Goal: Ask a question

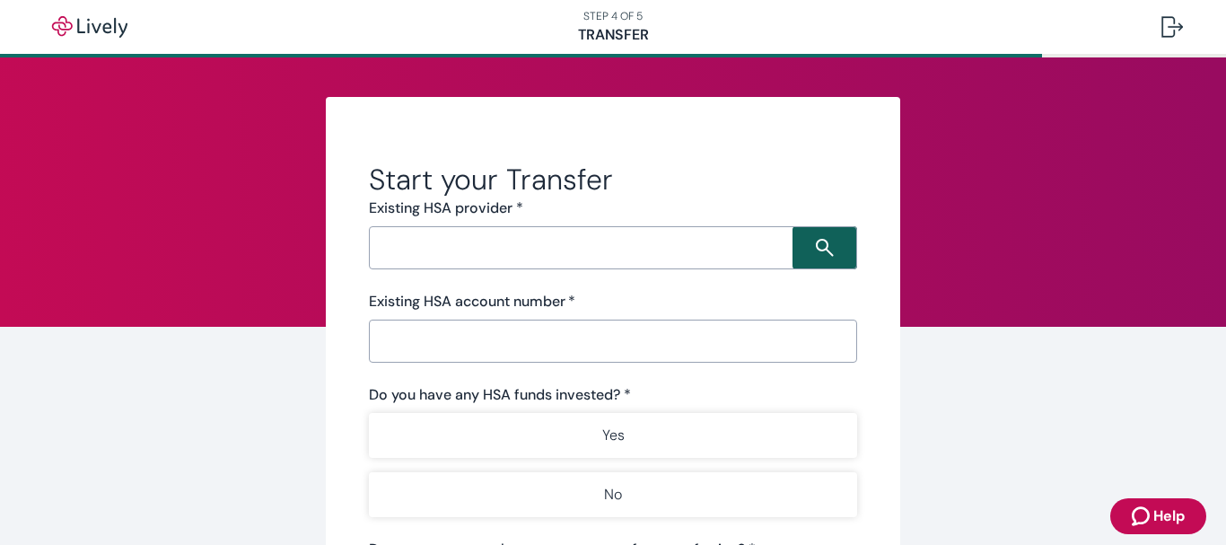
click at [816, 244] on icon "Search icon" at bounding box center [825, 248] width 18 height 18
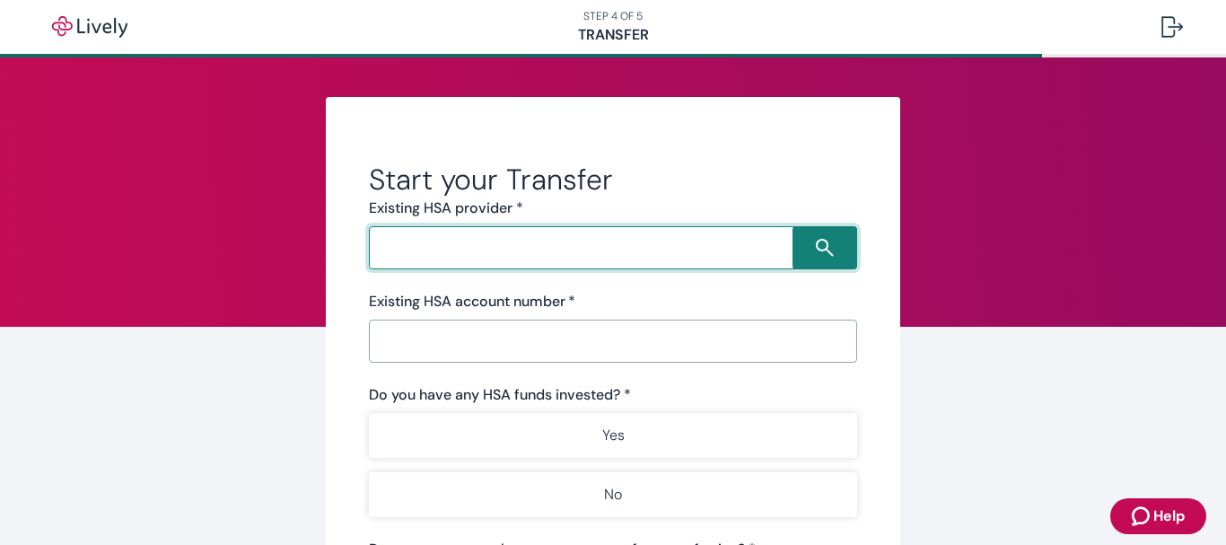
click at [1164, 512] on span "Help" at bounding box center [1169, 516] width 31 height 22
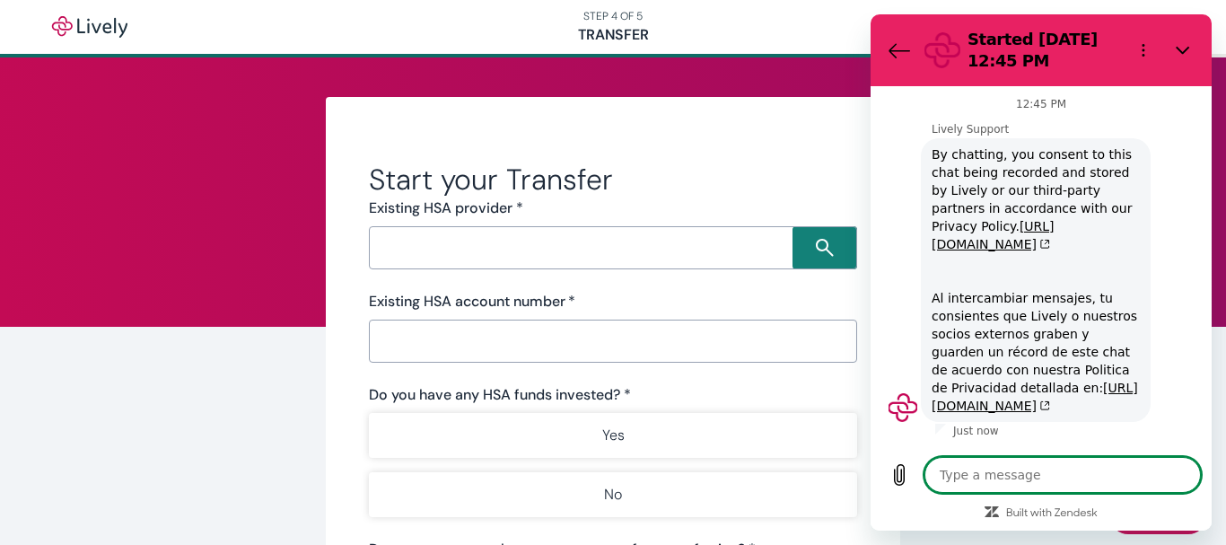
type textarea "x"
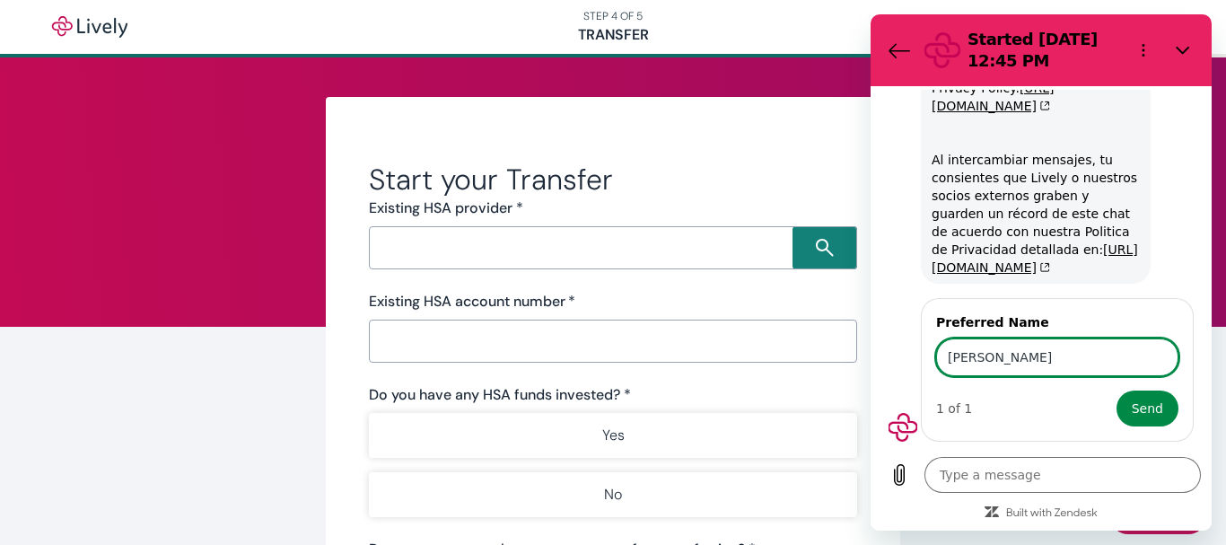
scroll to position [160, 0]
type input "[PERSON_NAME]"
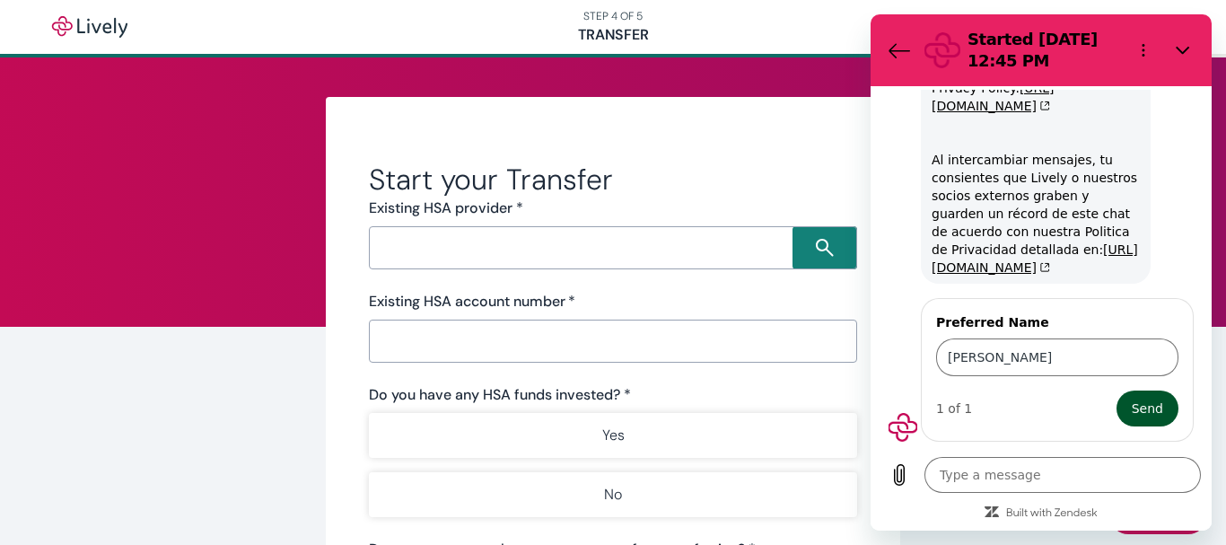
click at [1137, 407] on span "Send" at bounding box center [1147, 409] width 31 height 22
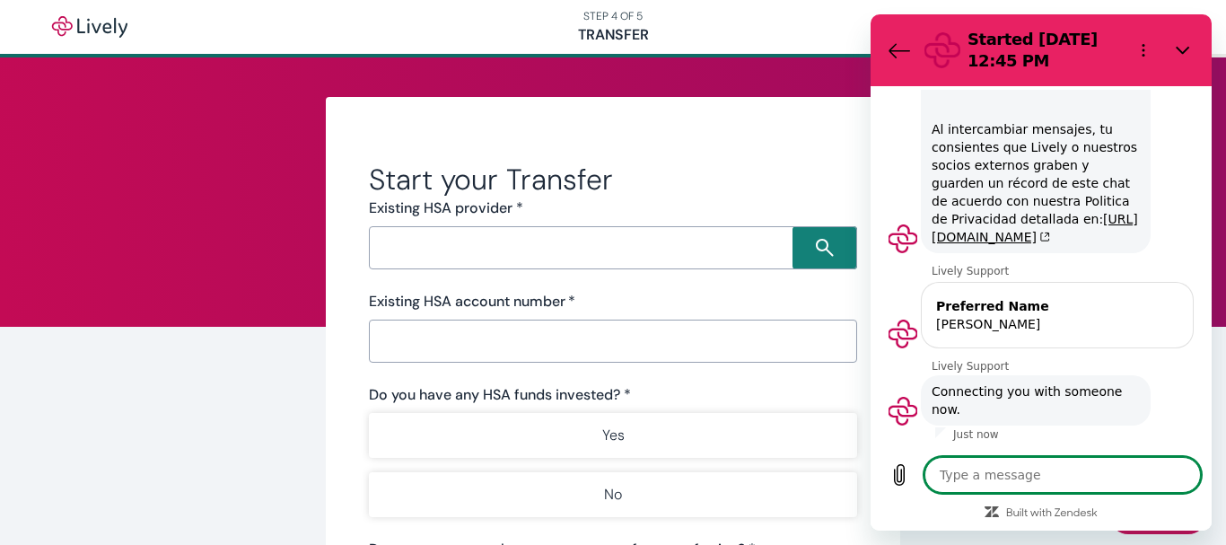
scroll to position [194, 0]
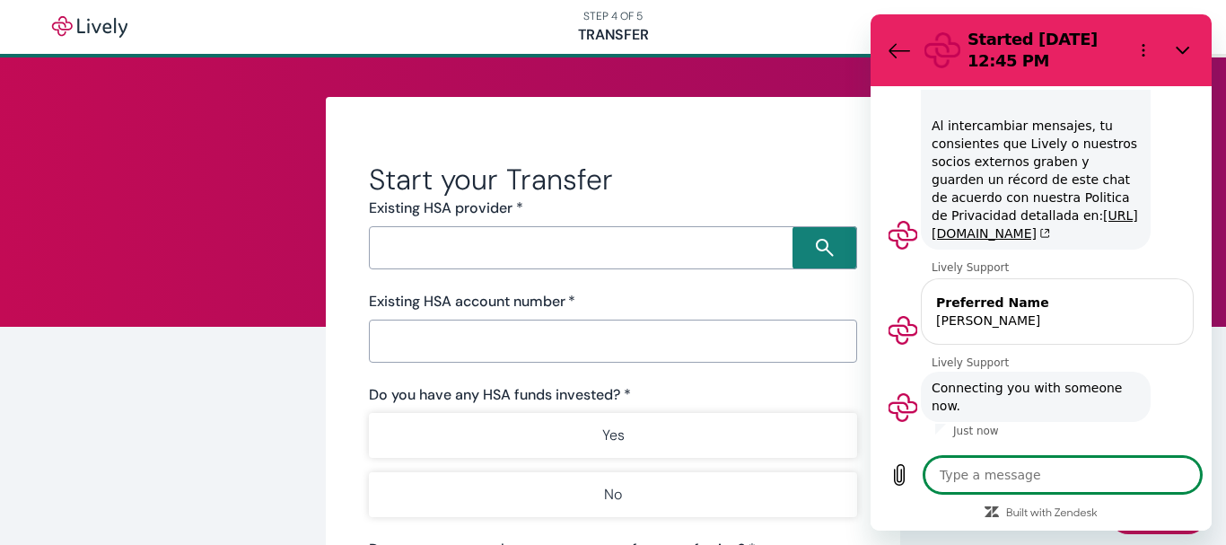
type textarea "x"
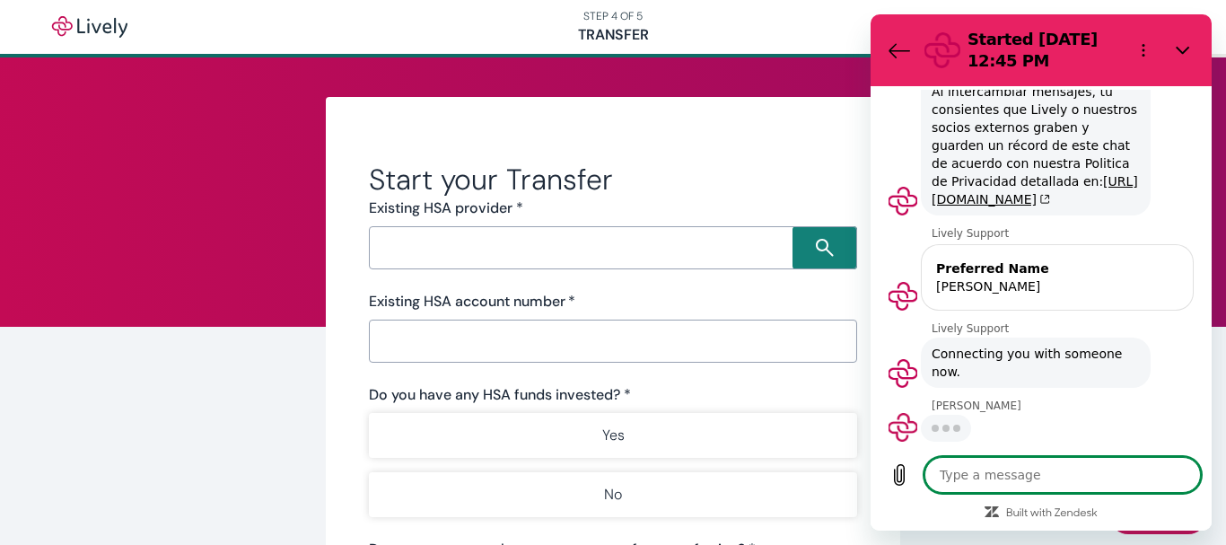
scroll to position [228, 0]
type textarea "b"
type textarea "x"
type textarea "by"
type textarea "x"
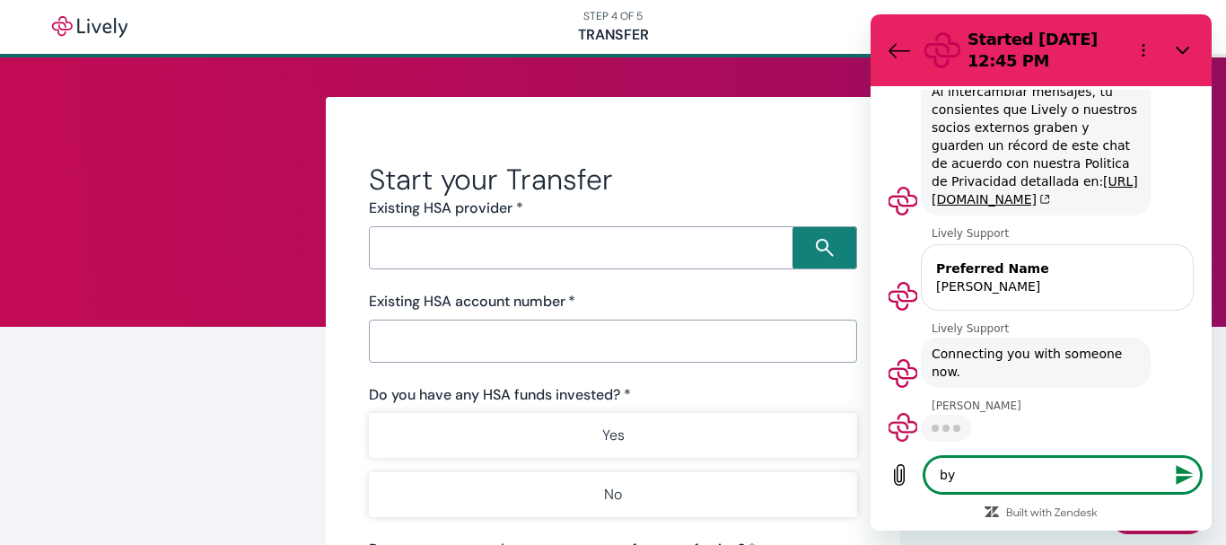
type textarea "by"
type textarea "x"
type textarea "by p"
type textarea "x"
type textarea "by pr"
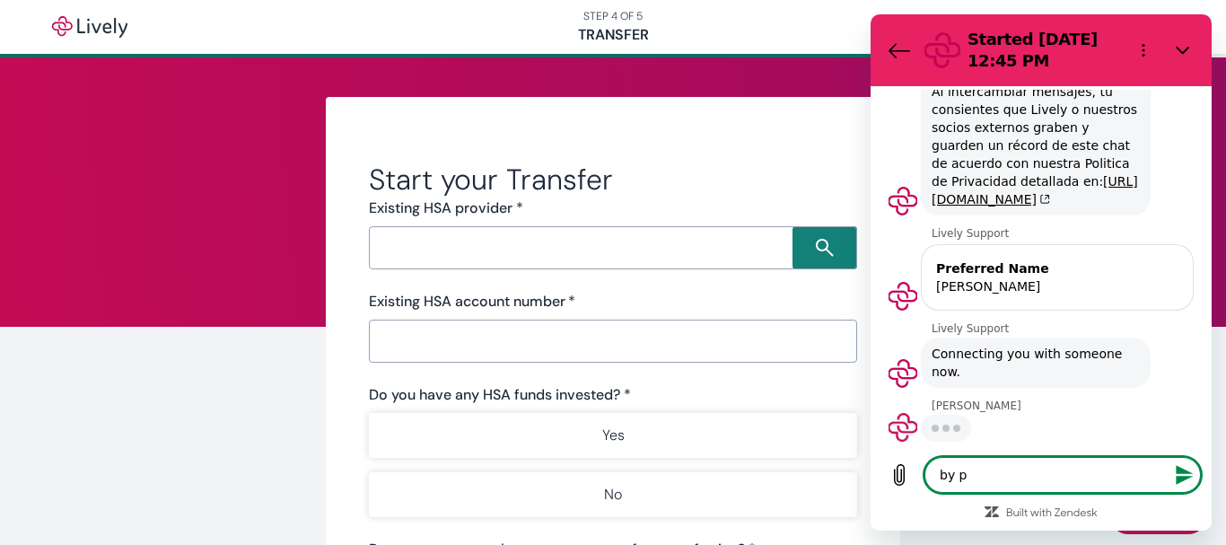
type textarea "x"
type textarea "by pro"
type textarea "x"
type textarea "by prov"
type textarea "x"
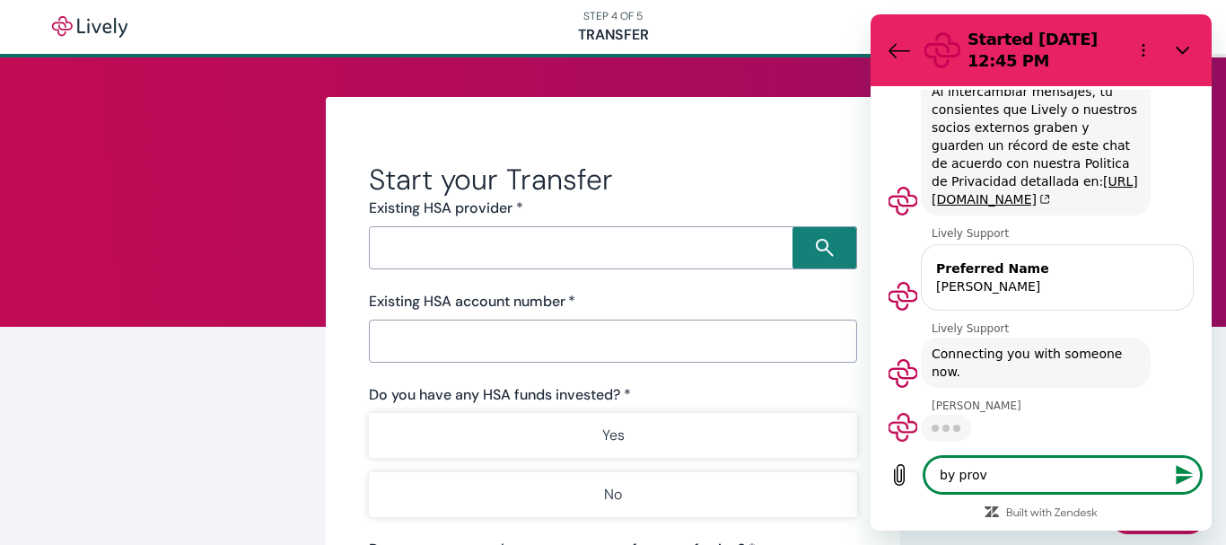
type textarea "by [PERSON_NAME]"
type textarea "x"
type textarea "by [PERSON_NAME]"
type textarea "x"
type textarea "by [PERSON_NAME]"
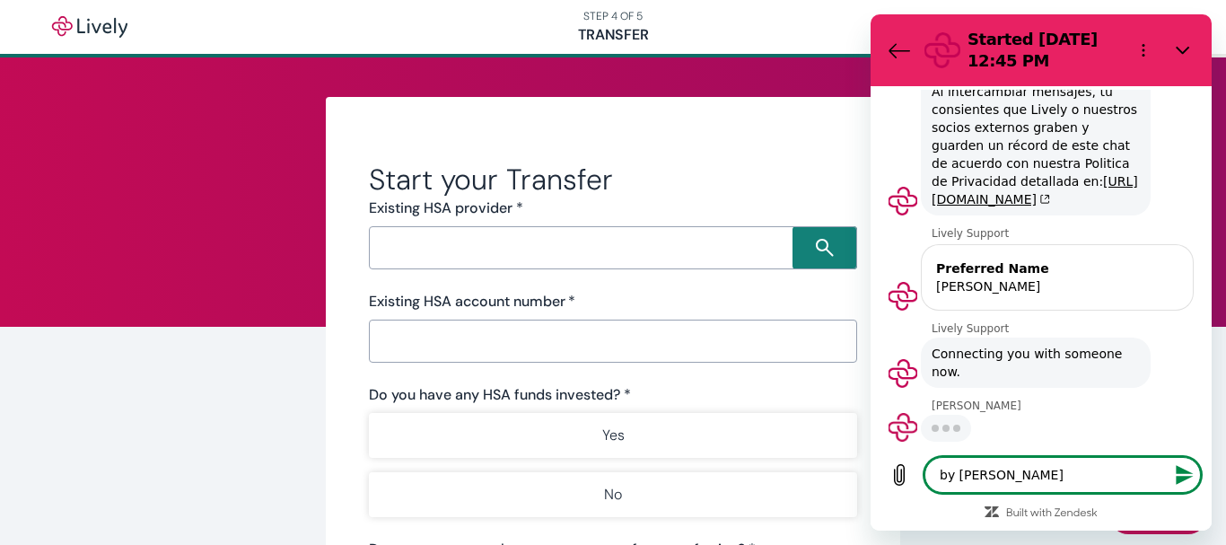
type textarea "x"
type textarea "by providin"
type textarea "x"
type textarea "by providing"
type textarea "x"
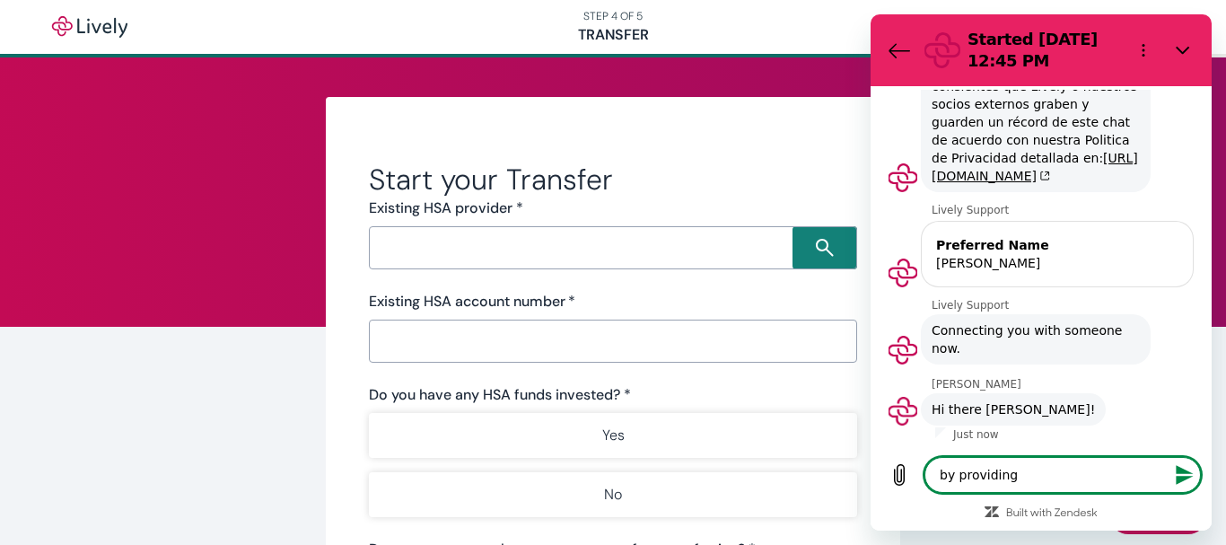
type textarea "by providing"
type textarea "x"
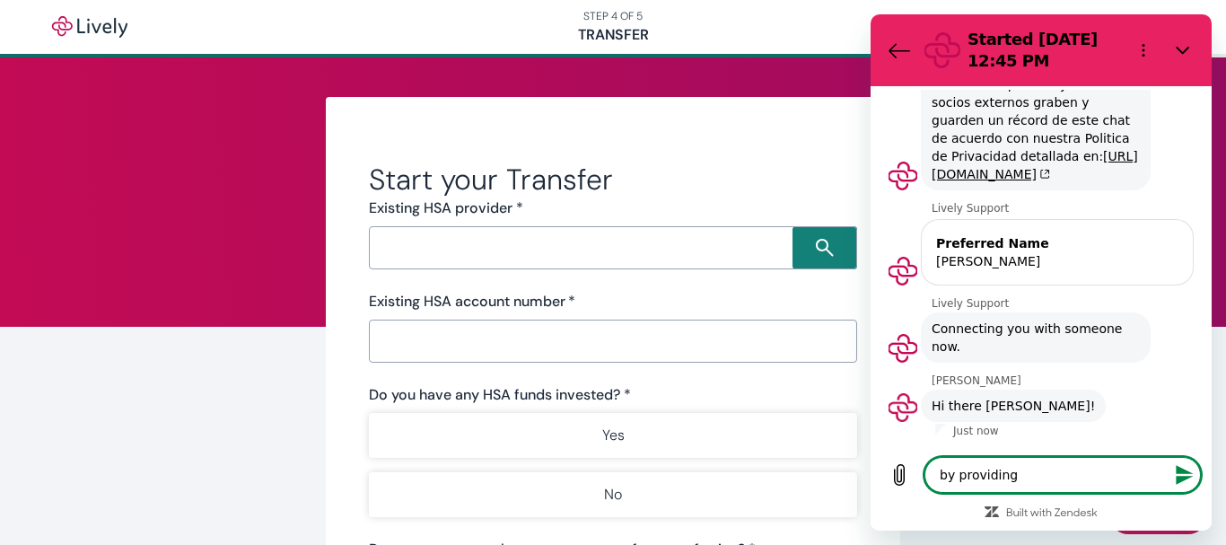
type textarea "by providing"
type textarea "x"
type textarea "by providin"
type textarea "x"
type textarea "by [PERSON_NAME]"
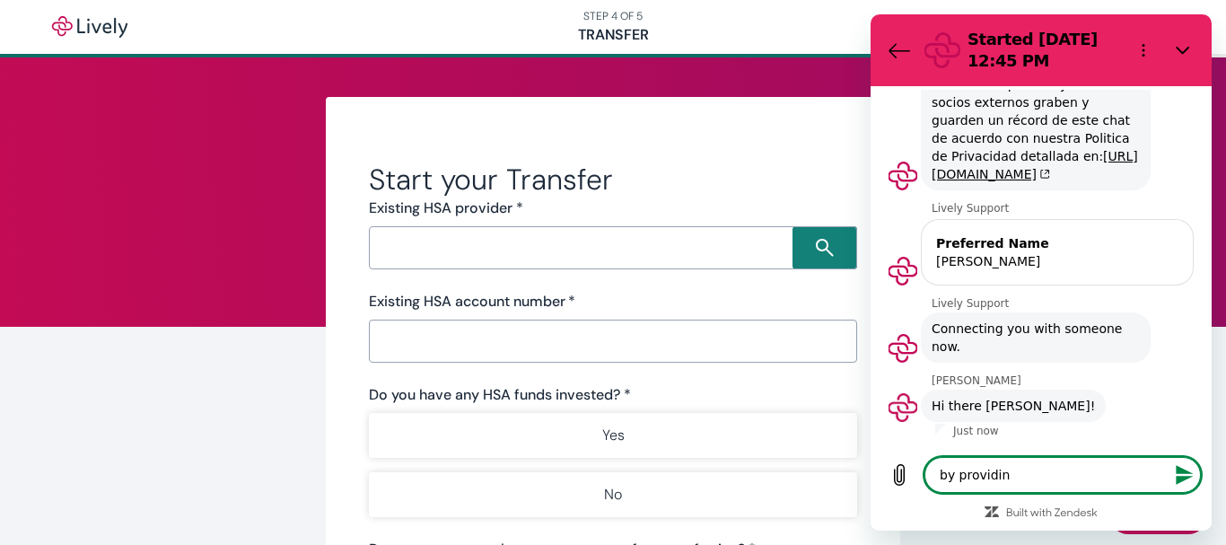
type textarea "x"
type textarea "by [PERSON_NAME]"
type textarea "x"
type textarea "by [PERSON_NAME]"
type textarea "x"
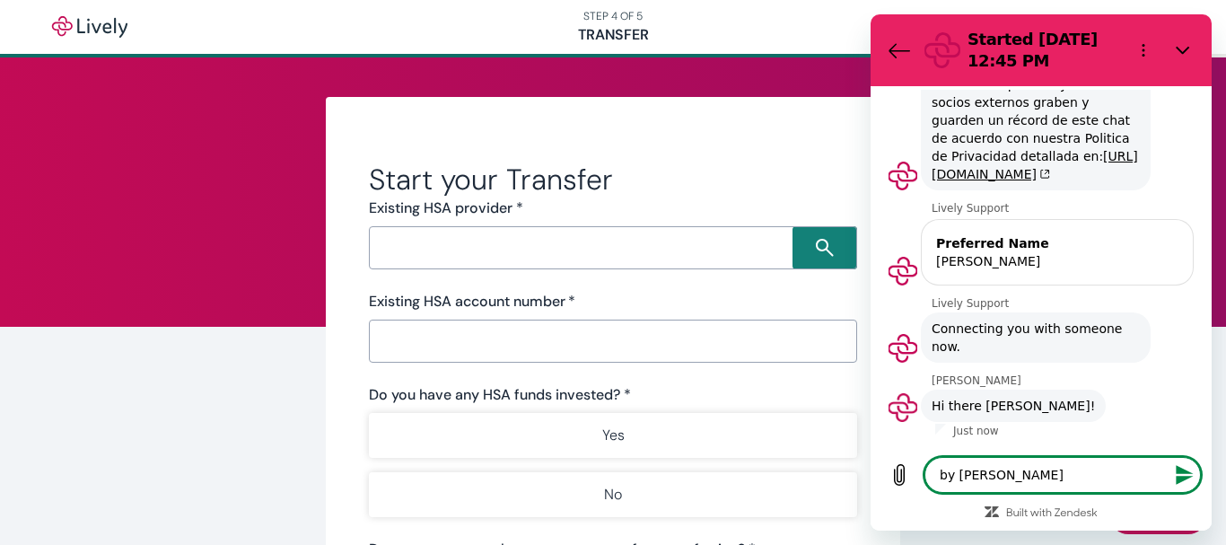
type textarea "by prov"
type textarea "x"
type textarea "by pro"
type textarea "x"
type textarea "by pr"
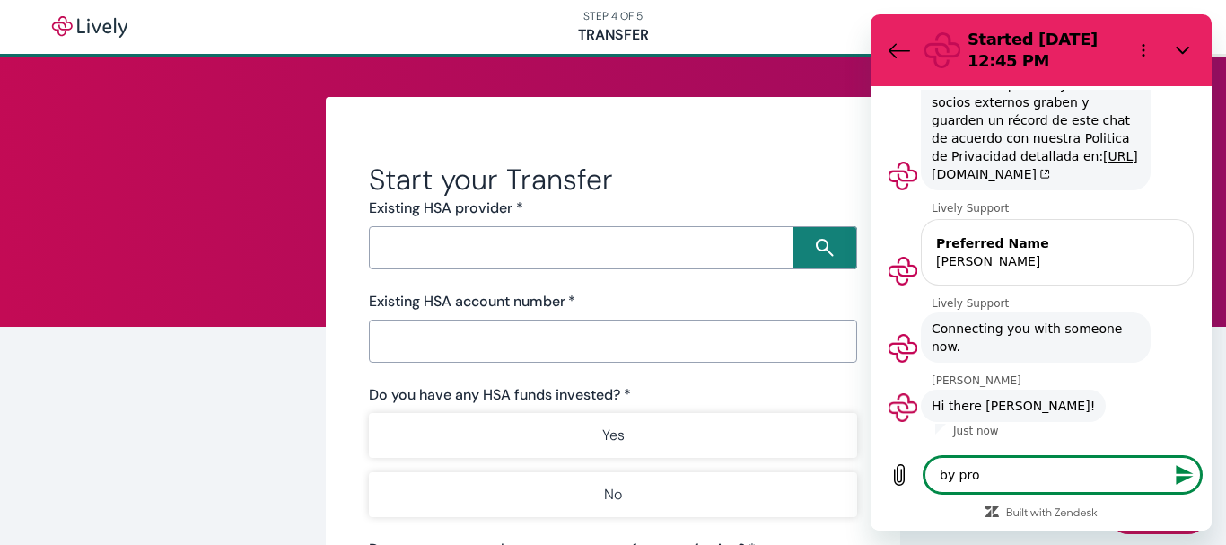
type textarea "x"
type textarea "by p"
type textarea "x"
type textarea "by"
type textarea "x"
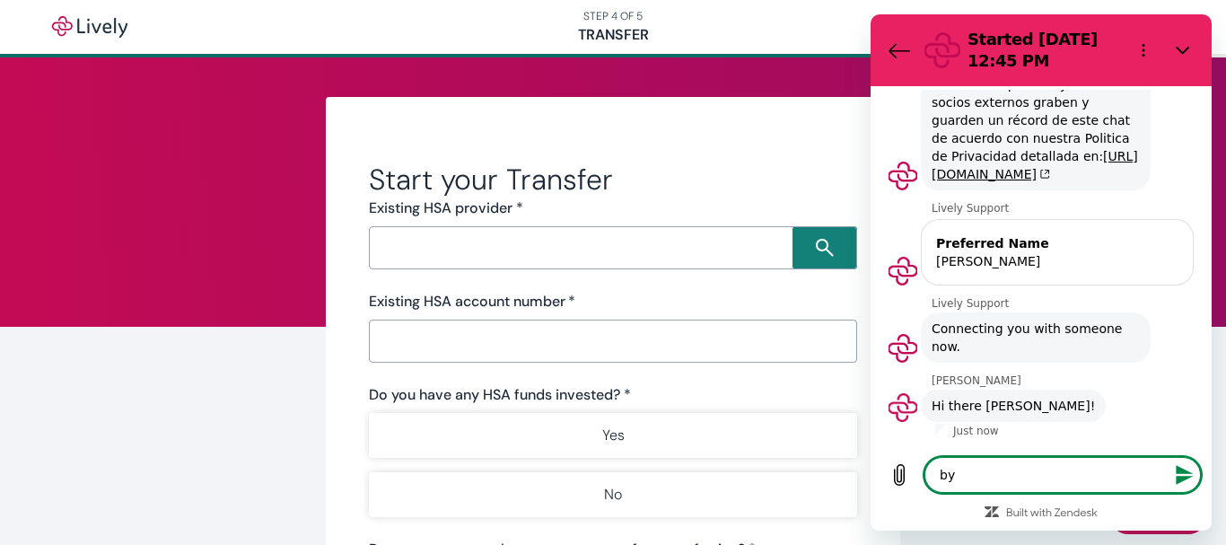
type textarea "b"
type textarea "x"
type textarea "B"
type textarea "x"
type textarea "By"
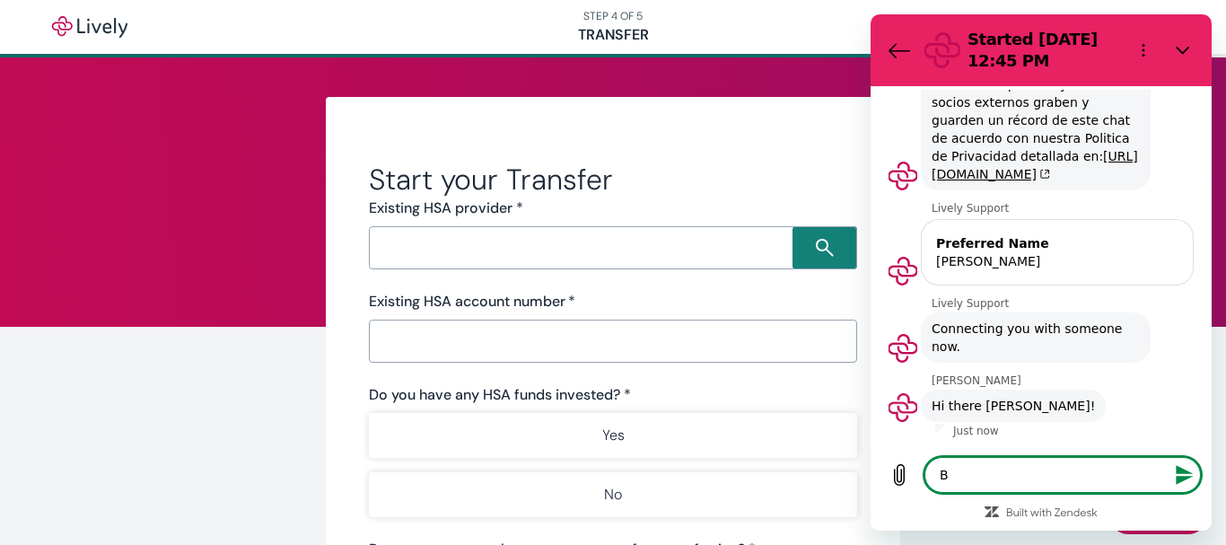
type textarea "x"
type textarea "By"
type textarea "x"
type textarea "By p"
type textarea "x"
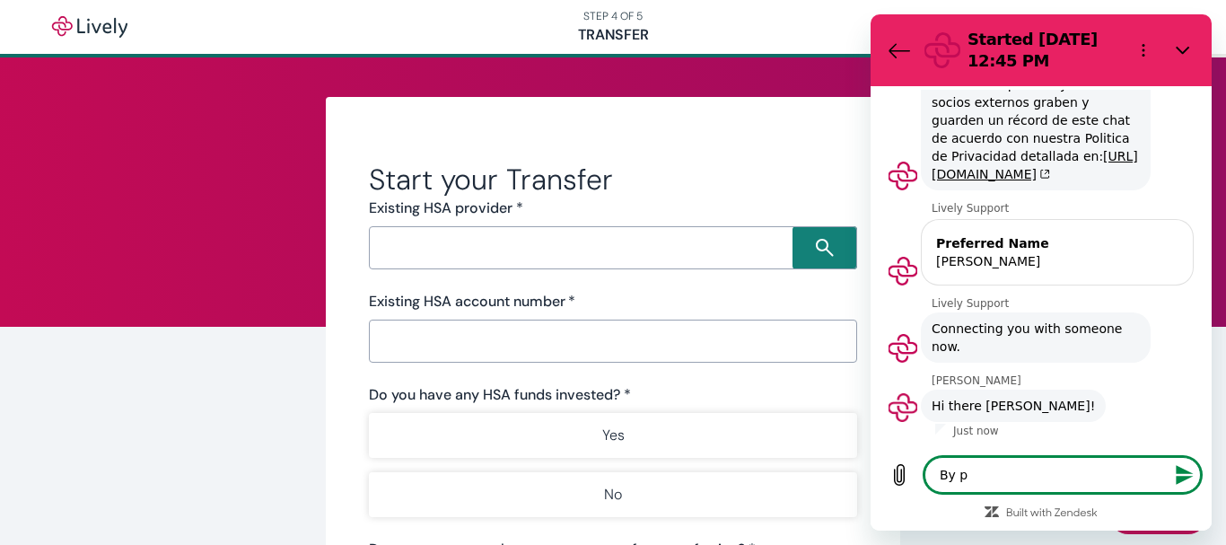
type textarea "By pr"
type textarea "x"
type textarea "By pro"
type textarea "x"
type textarea "By prov"
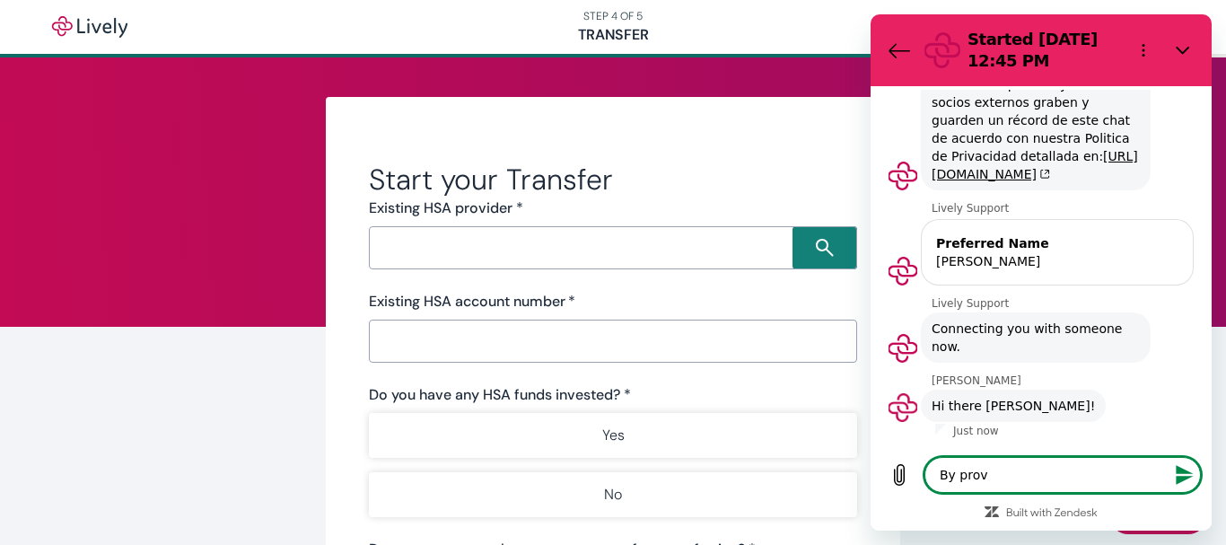
type textarea "x"
type textarea "By provi"
type textarea "x"
type textarea "By provid"
type textarea "x"
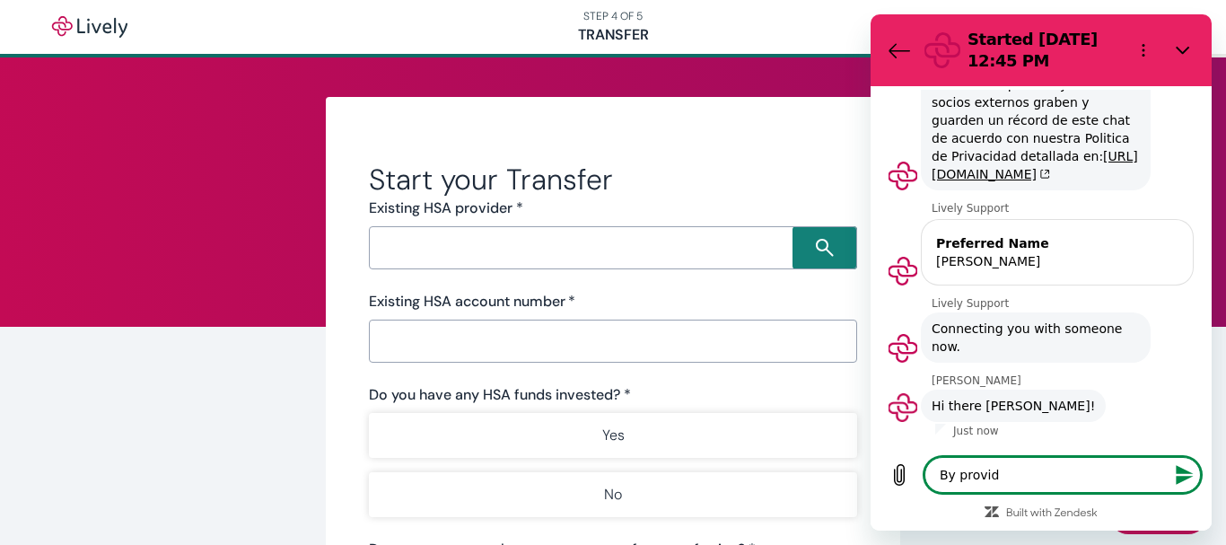
type textarea "By providi"
type textarea "x"
type textarea "By providin"
type textarea "x"
type textarea "By providing"
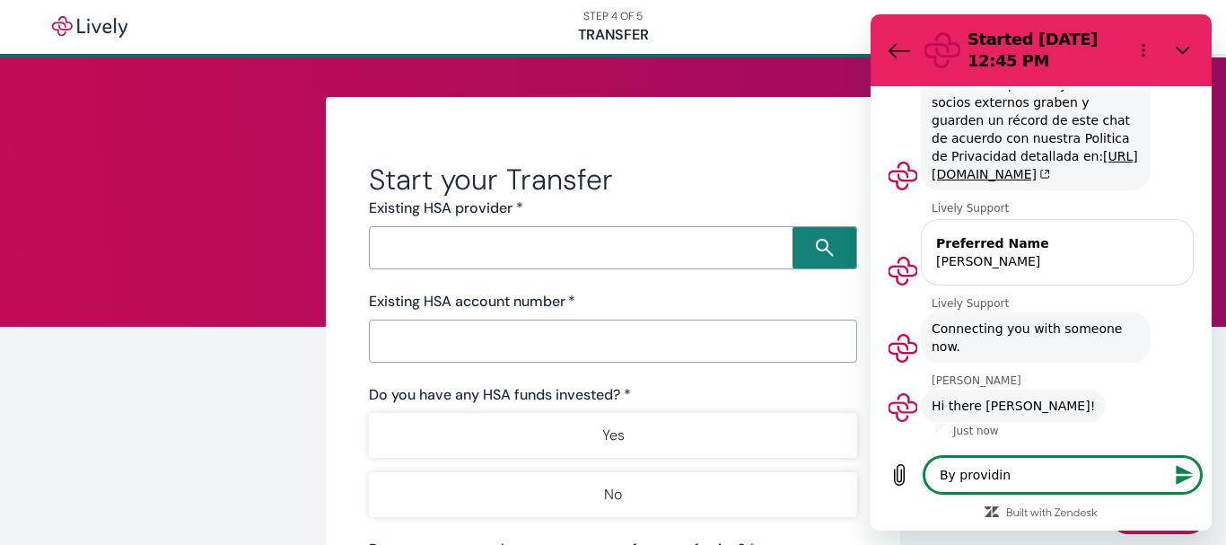
type textarea "x"
type textarea "By providing"
type textarea "x"
type textarea "By providing"
type textarea "x"
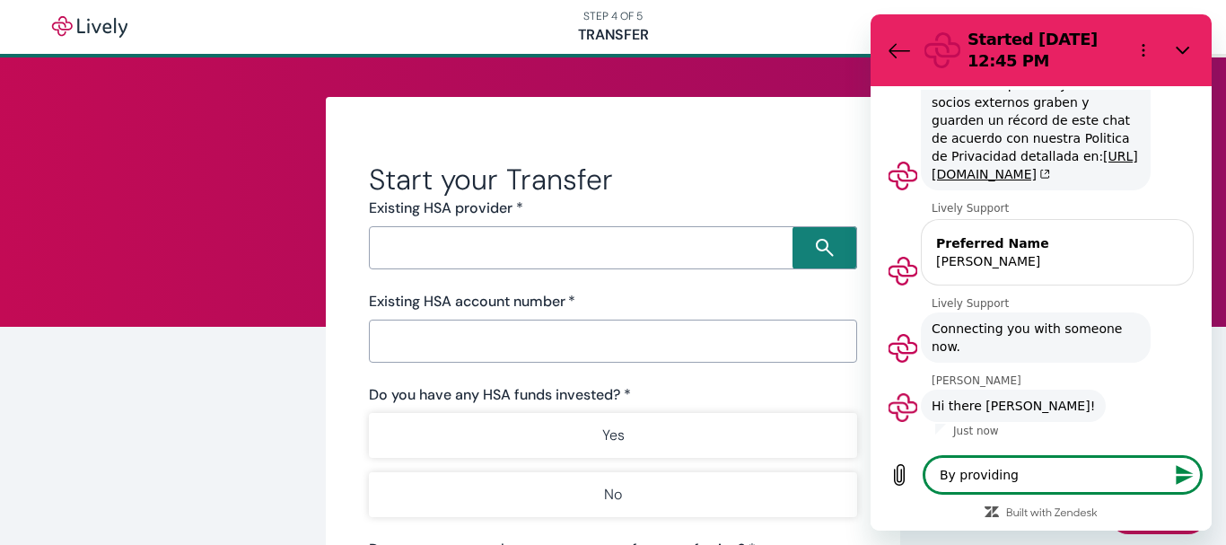
type textarea "By providing m"
type textarea "x"
type textarea "By providing my"
type textarea "x"
type textarea "By providing my"
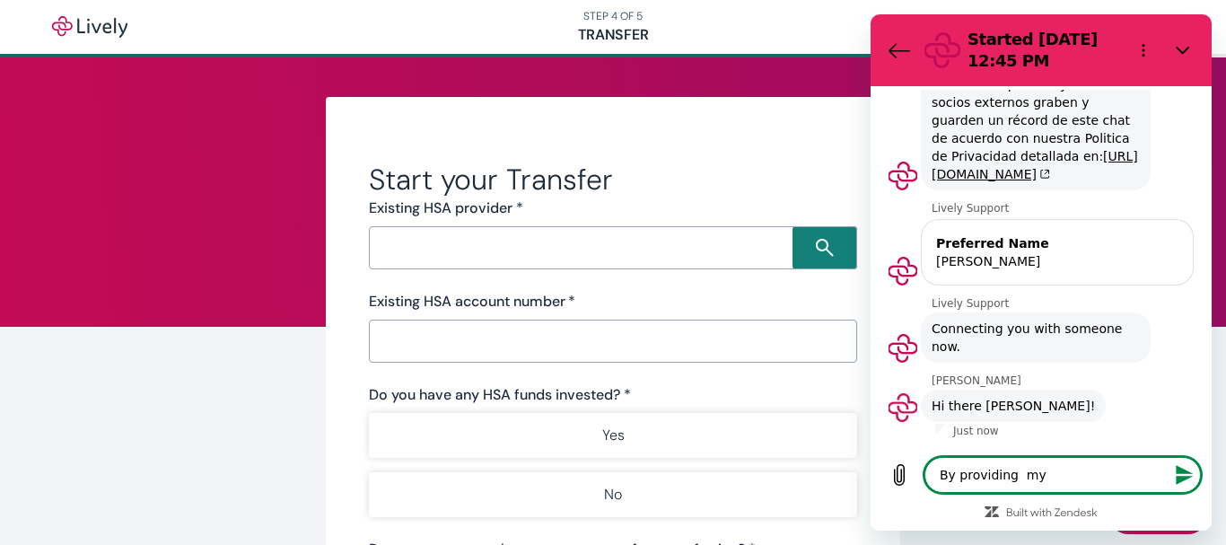
type textarea "x"
type textarea "By providing my H"
type textarea "x"
type textarea "By providing my HS"
type textarea "x"
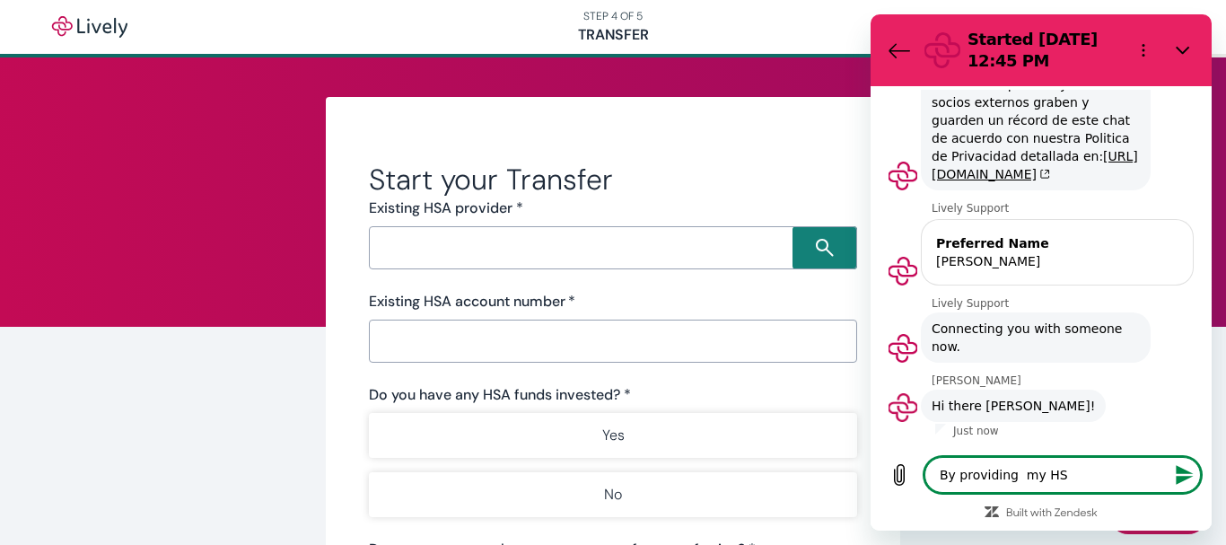
type textarea "By providing my HSA"
type textarea "x"
type textarea "By providing my HSA"
type textarea "x"
type textarea "By providing my HSA p"
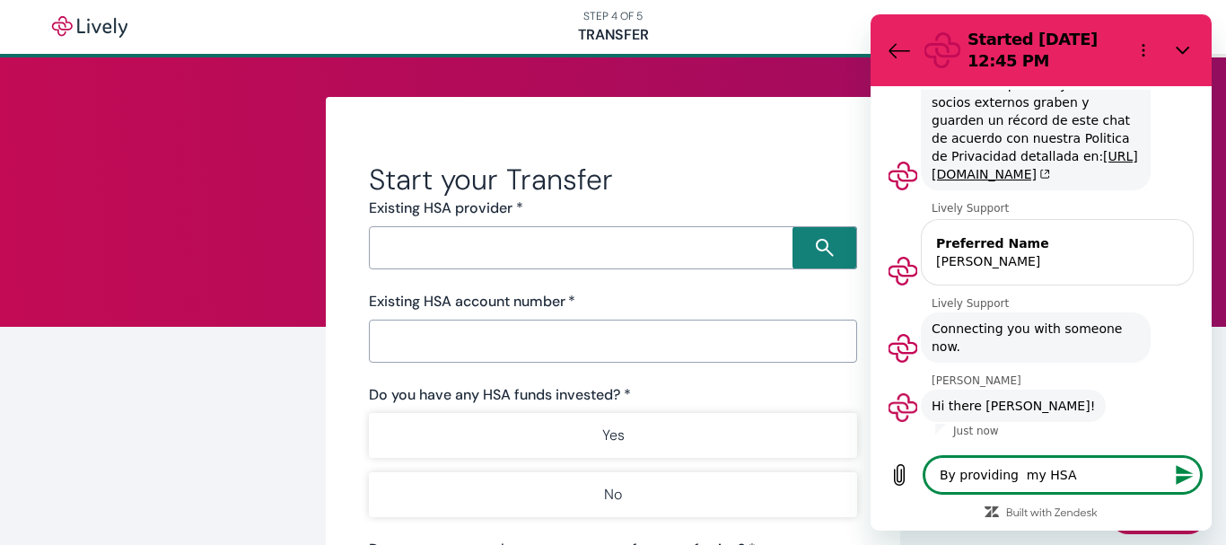
type textarea "x"
type textarea "By providing my HSA pr"
type textarea "x"
type textarea "By providing my HSA pro"
type textarea "x"
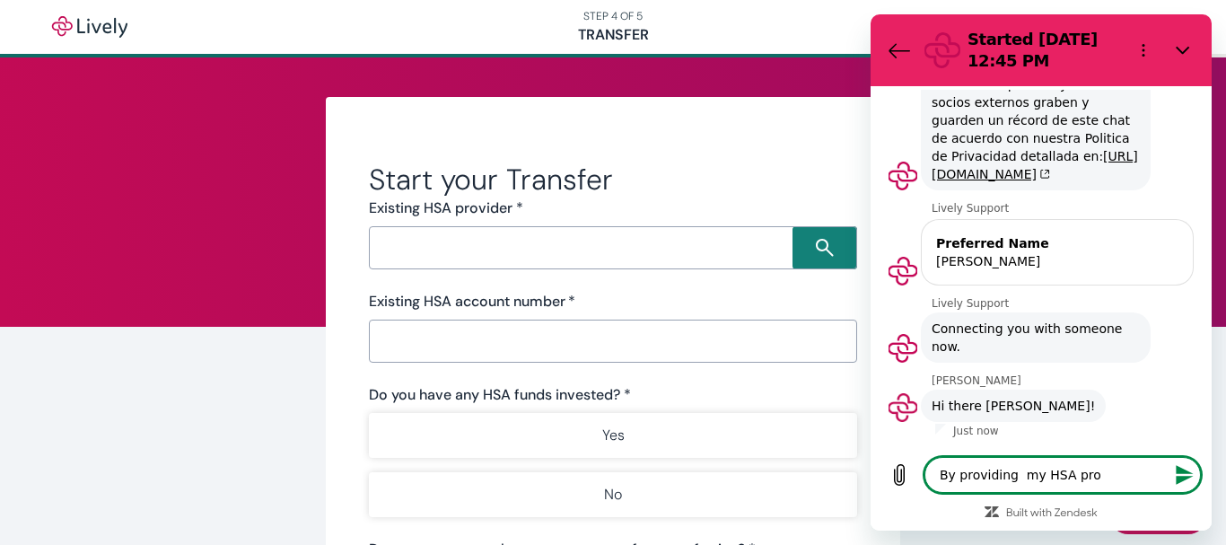
type textarea "By providing my HSA prov"
type textarea "x"
type textarea "By providing my HSA provi"
type textarea "x"
type textarea "By providing my HSA provid"
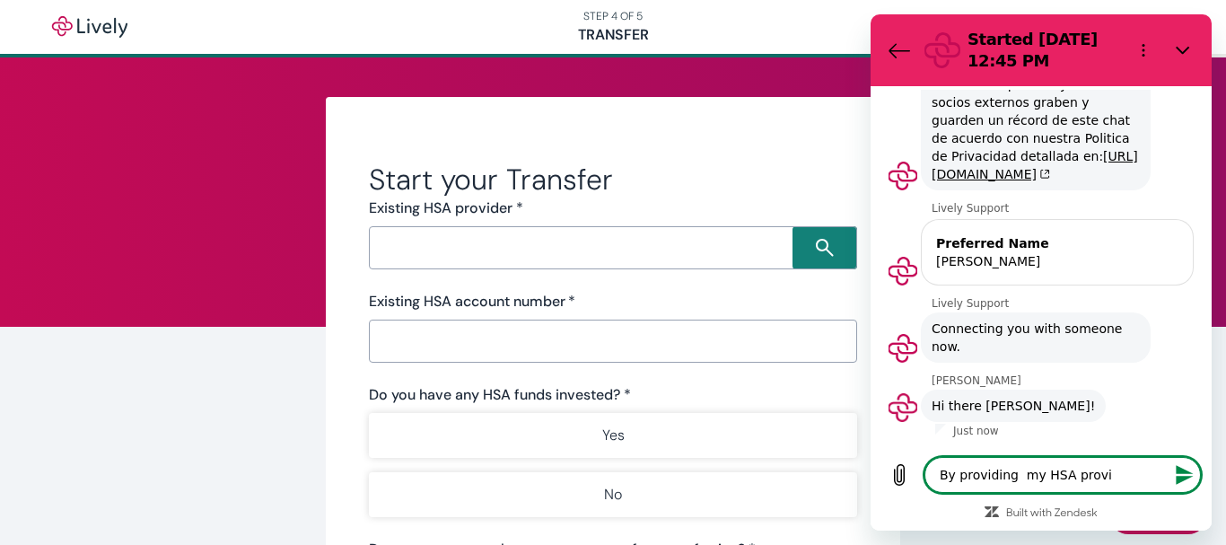
type textarea "x"
type textarea "By providing my HSA provide"
type textarea "x"
type textarea "By providing my HSA provider"
type textarea "x"
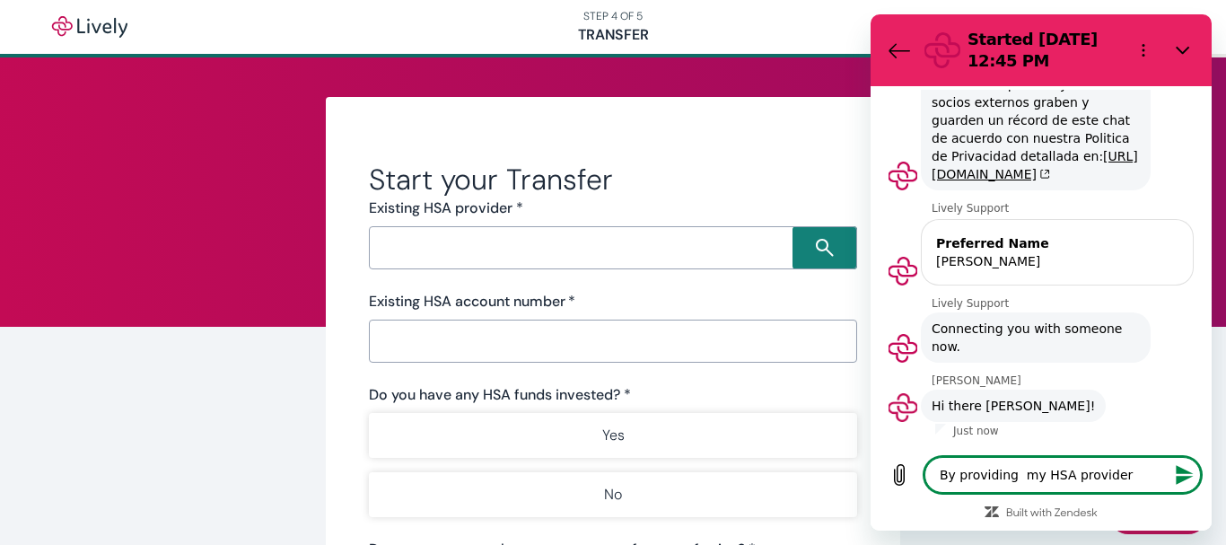
type textarea "By providing my HSA provider"
type textarea "x"
type textarea "By providing my HSA provider a"
type textarea "x"
type textarea "By providing my HSA provider an"
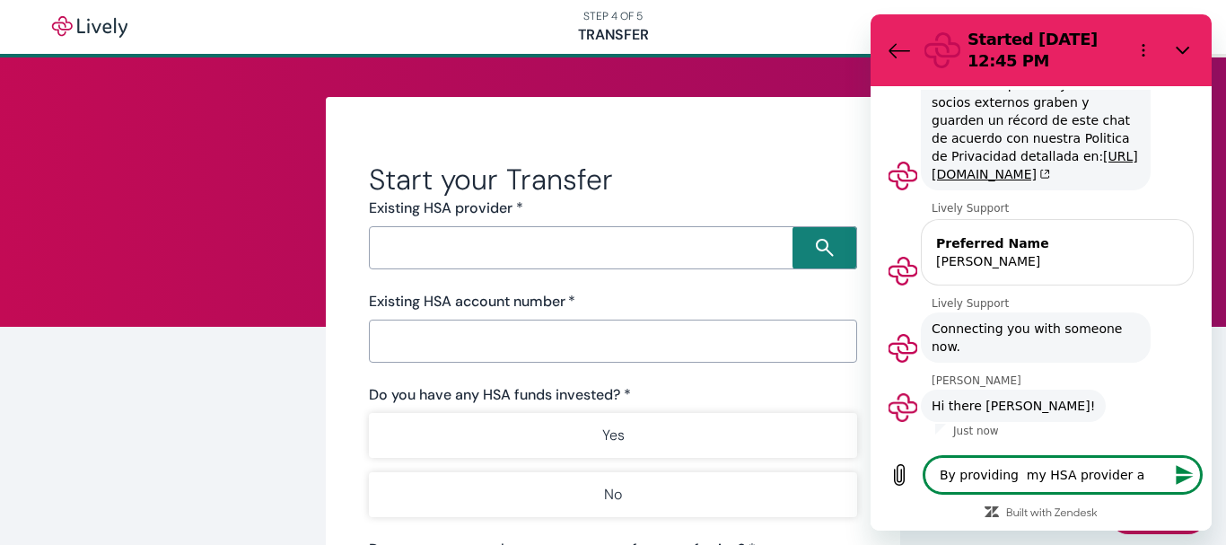
type textarea "x"
type textarea "By providing my HSA provider and"
type textarea "x"
type textarea "By providing my HSA provider and"
type textarea "x"
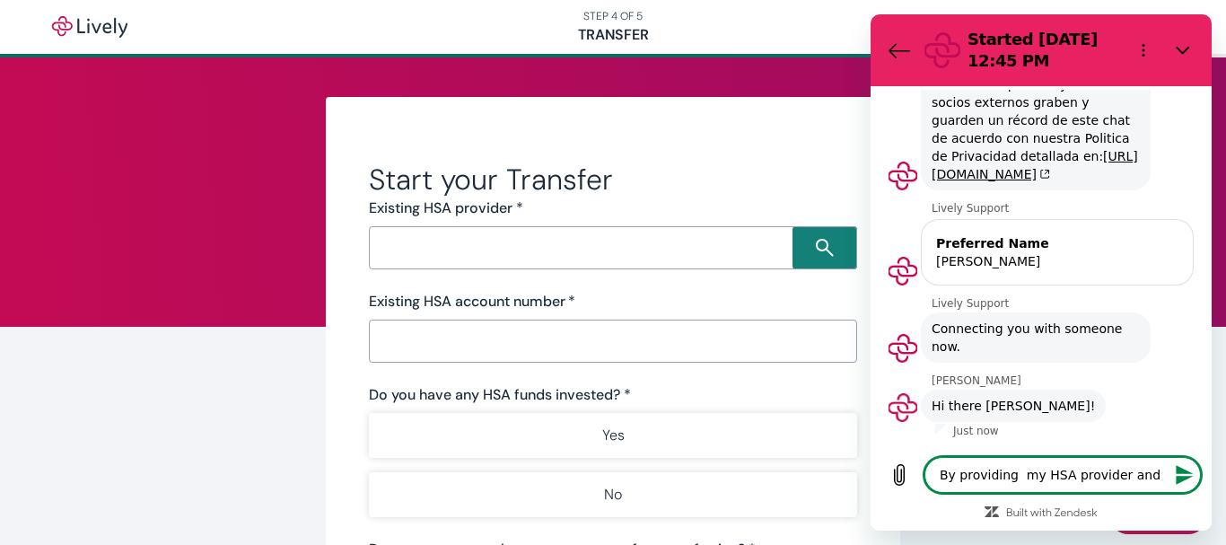
type textarea "By providing my HSA provider and t"
type textarea "x"
type textarea "By providing my HSA provider and th"
type textarea "x"
type textarea "By providing my HSA provider and the"
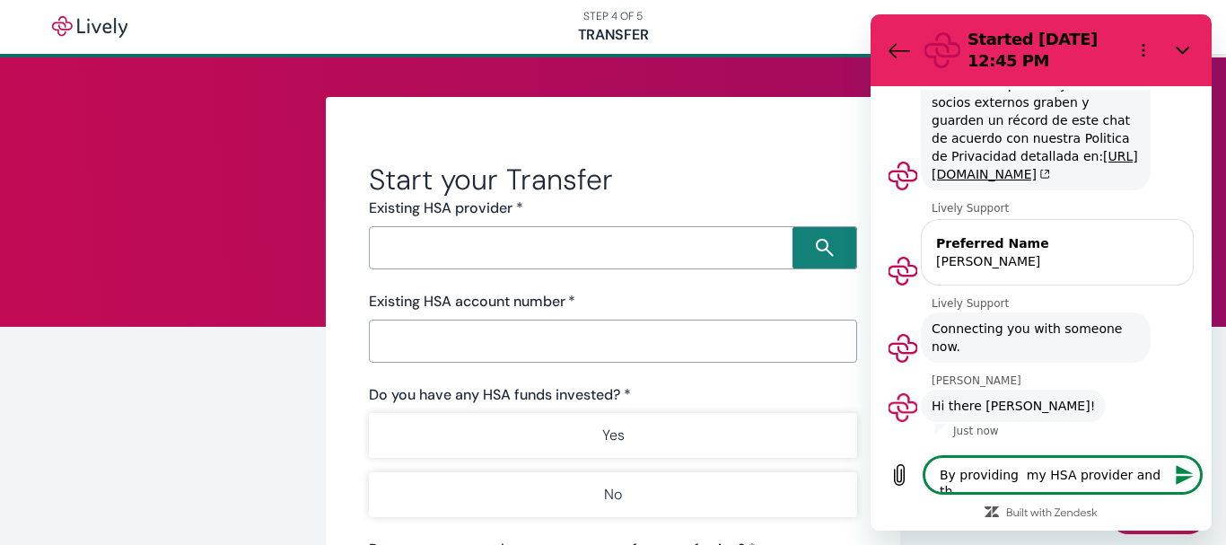
type textarea "x"
type textarea "By providing my HSA provider and the"
type textarea "x"
type textarea "By providing my HSA provider and the H"
type textarea "x"
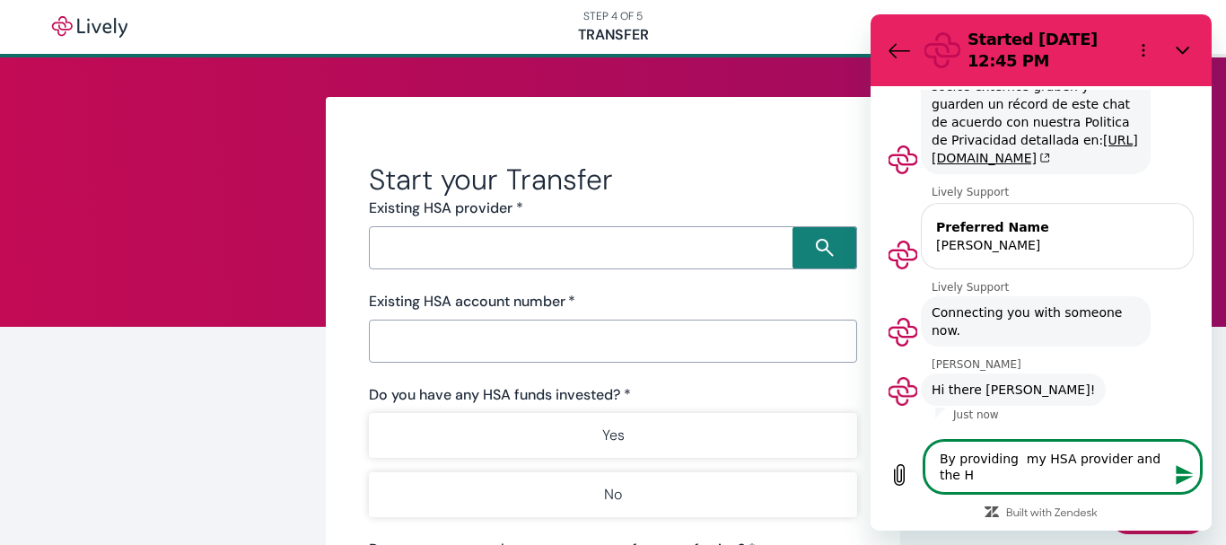
type textarea "By providing my HSA provider and the HS"
type textarea "x"
type textarea "By providing my HSA provider and the HSA"
type textarea "x"
type textarea "By providing my HSA provider and the HSA"
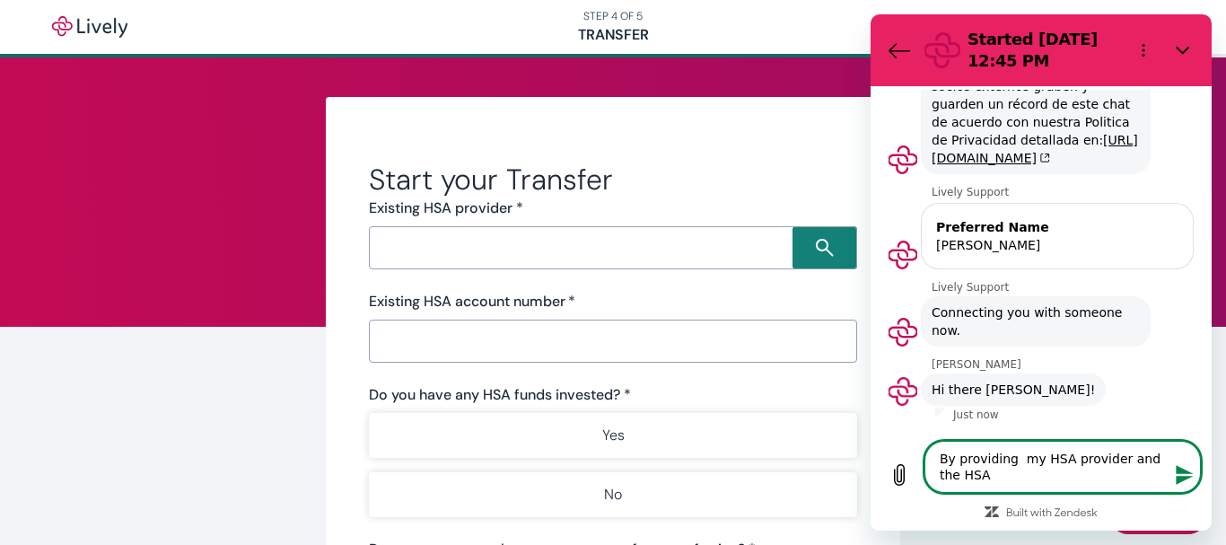
type textarea "x"
type textarea "By providing my HSA provider and the HSA a"
type textarea "x"
type textarea "By providing my HSA provider and the HSA ac"
type textarea "x"
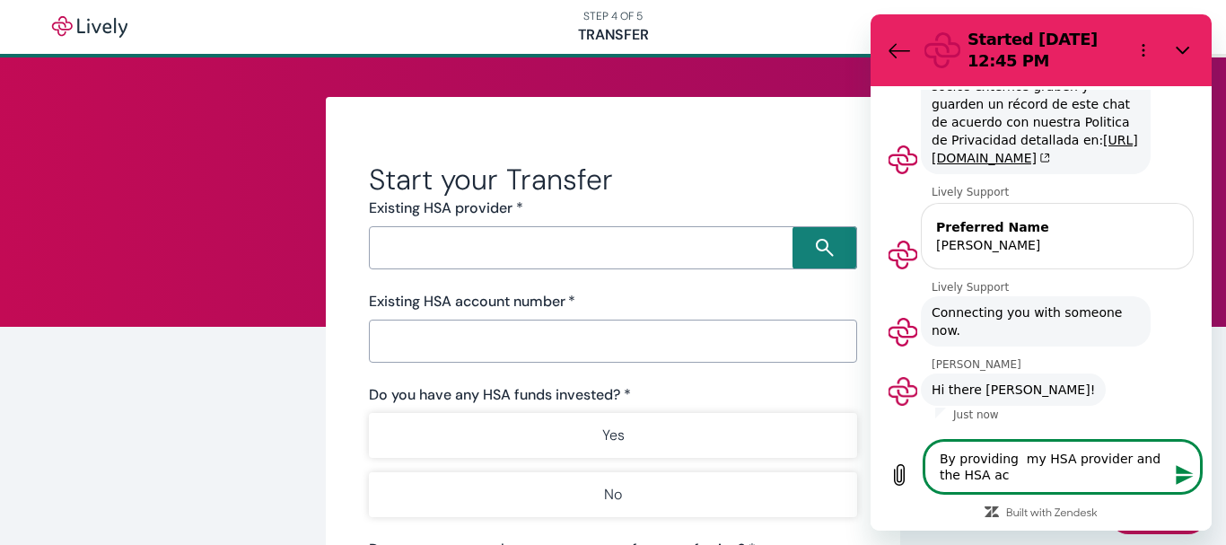
type textarea "By providing my HSA provider and the HSA acc"
type textarea "x"
type textarea "By providing my HSA provider and the HSA acco"
type textarea "x"
type textarea "By providing my HSA provider and the HSA accou"
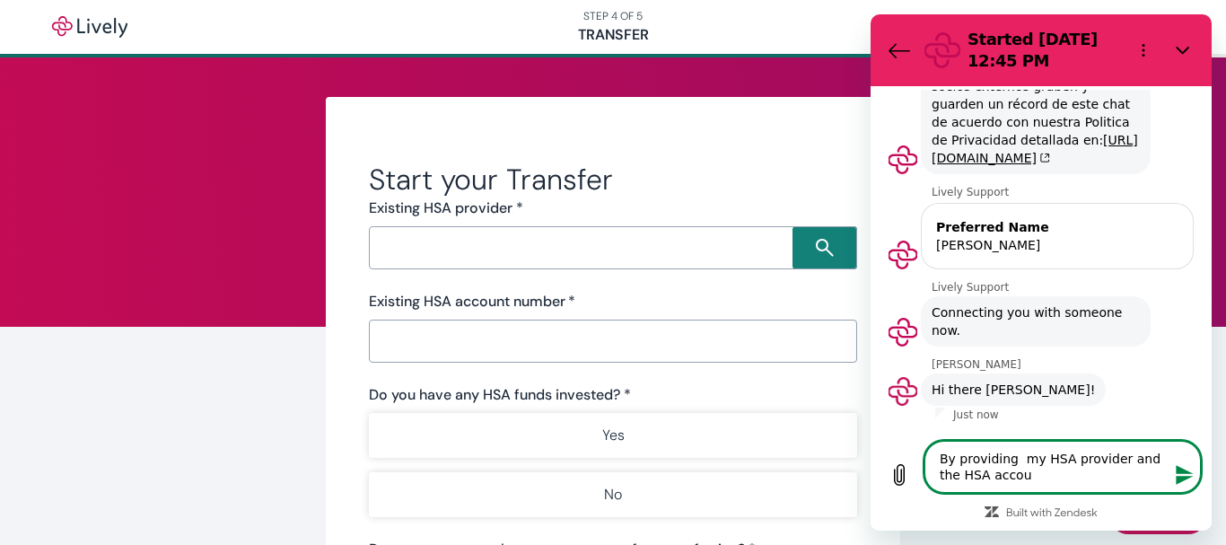
type textarea "x"
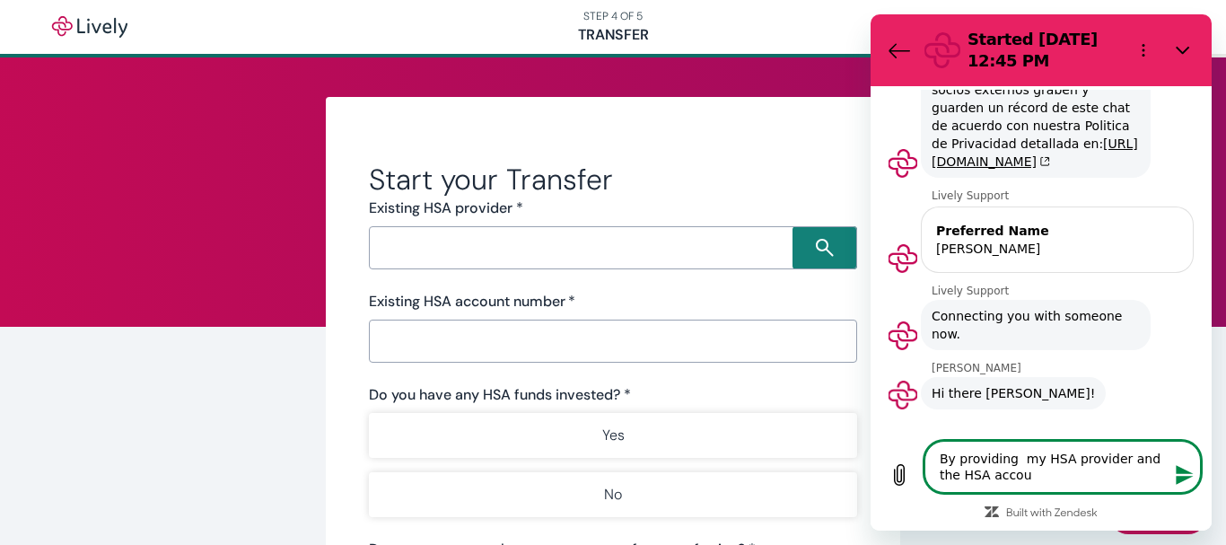
type textarea "By providing my HSA provider and the HSA accoun"
type textarea "x"
type textarea "By providing my HSA provider and the HSA account"
type textarea "x"
type textarea "By providing my HSA provider and the HSA account"
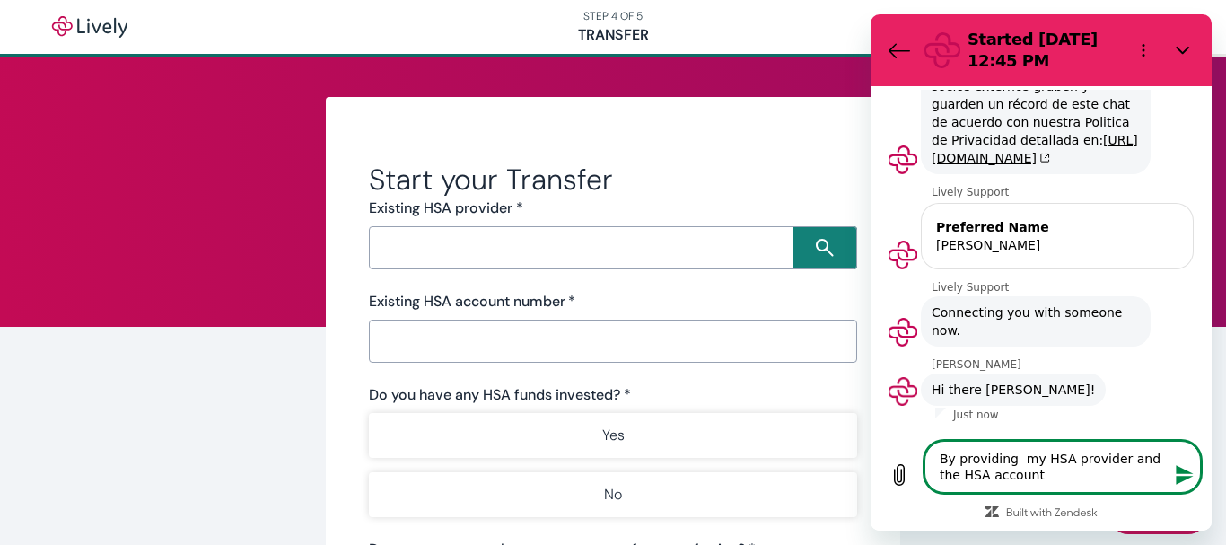
scroll to position [269, 0]
type textarea "x"
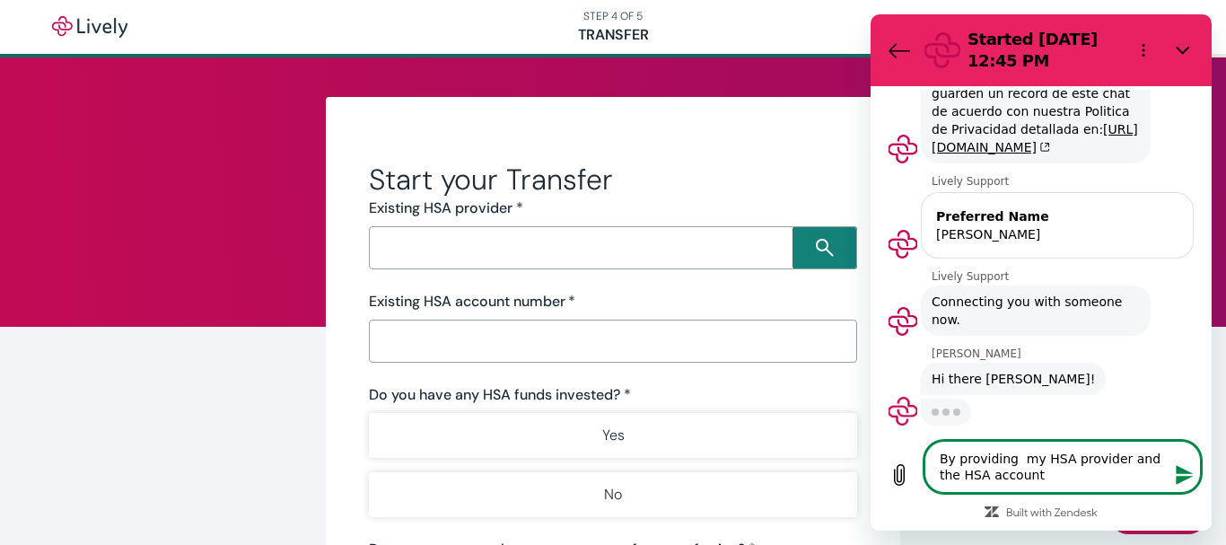
scroll to position [278, 0]
type textarea "By providing my HSA provider and the HSA account n"
type textarea "x"
type textarea "By providing my HSA provider and the HSA account nu"
type textarea "x"
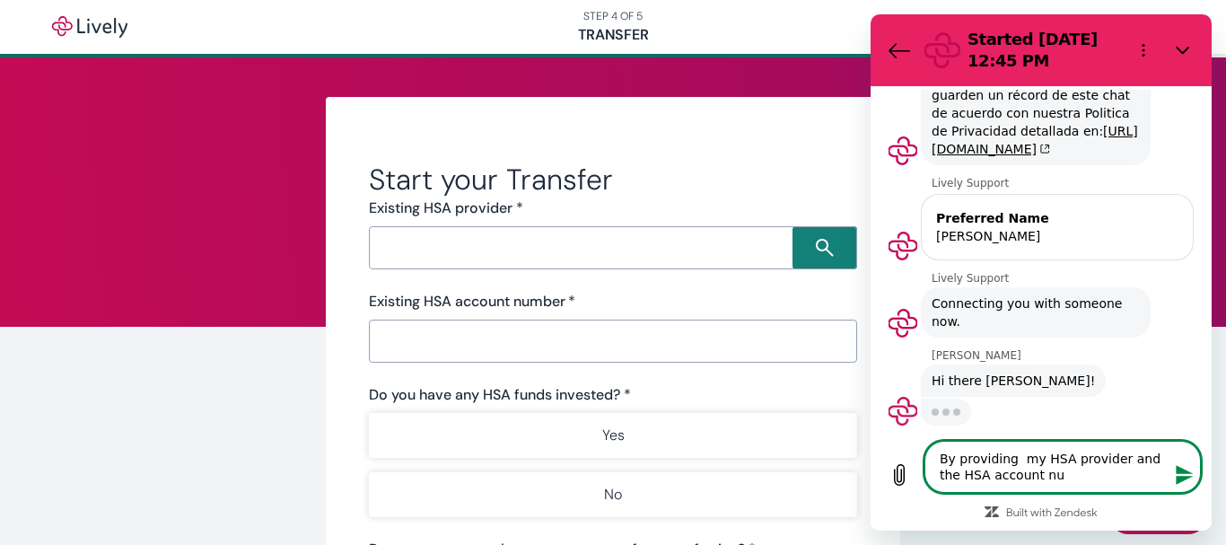
type textarea "By providing my HSA provider and the HSA account num"
type textarea "x"
type textarea "By providing my HSA provider and the HSA account numb"
type textarea "x"
type textarea "By providing my HSA provider and the HSA account numbe"
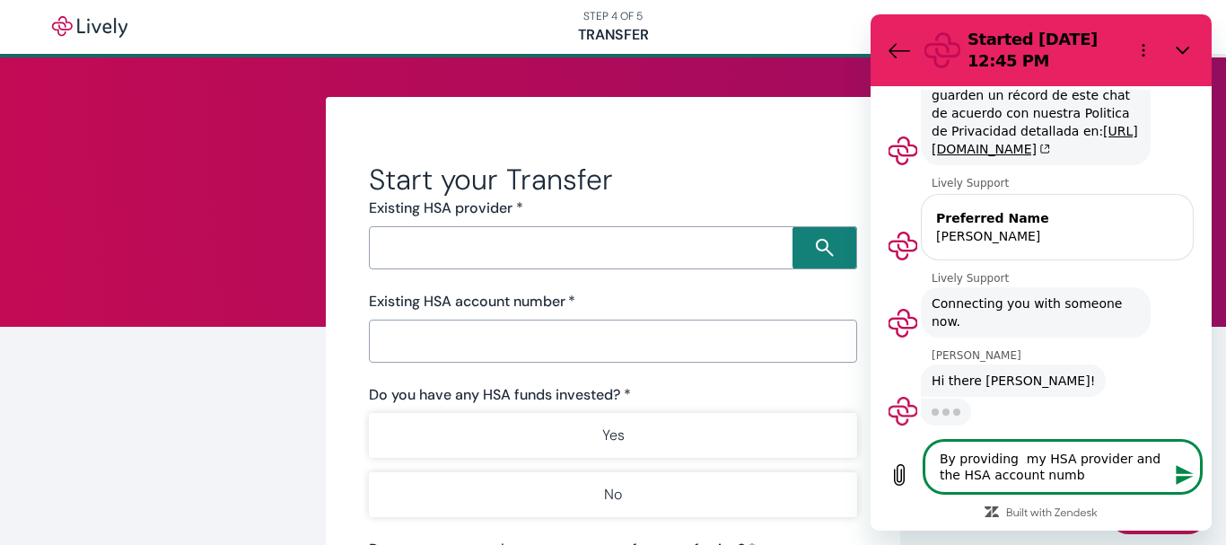
type textarea "x"
type textarea "By providing my HSA provider and the HSA account number"
type textarea "x"
type textarea "By providing my HSA provider and the HSA account number"
type textarea "x"
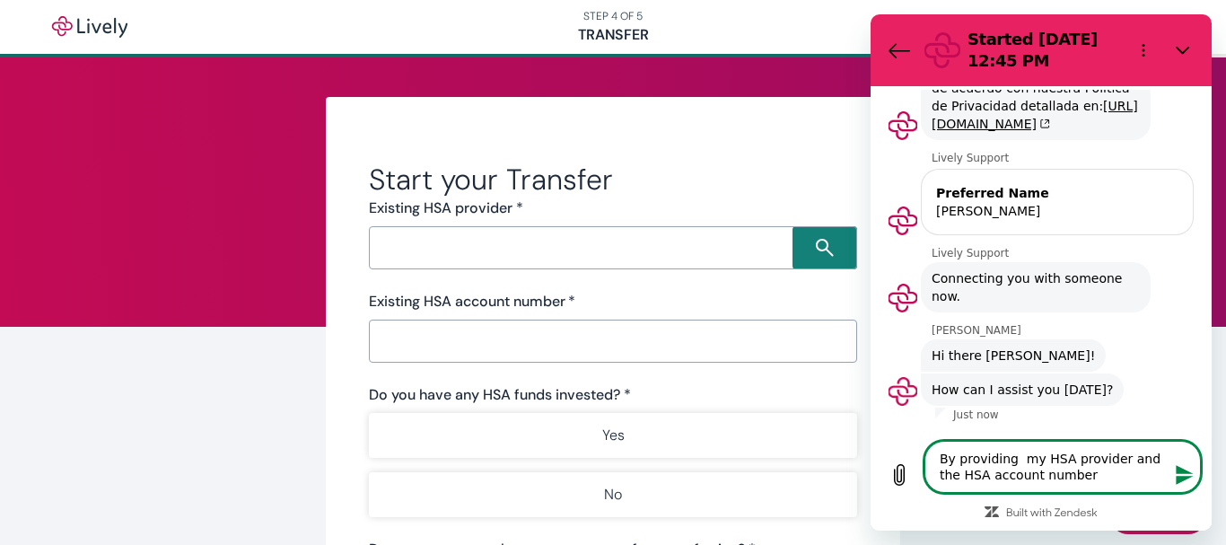
scroll to position [303, 0]
type textarea "By providing my HSA provider and the HSA account number w"
type textarea "x"
type textarea "By providing my HSA provider and the HSA account number wi"
type textarea "x"
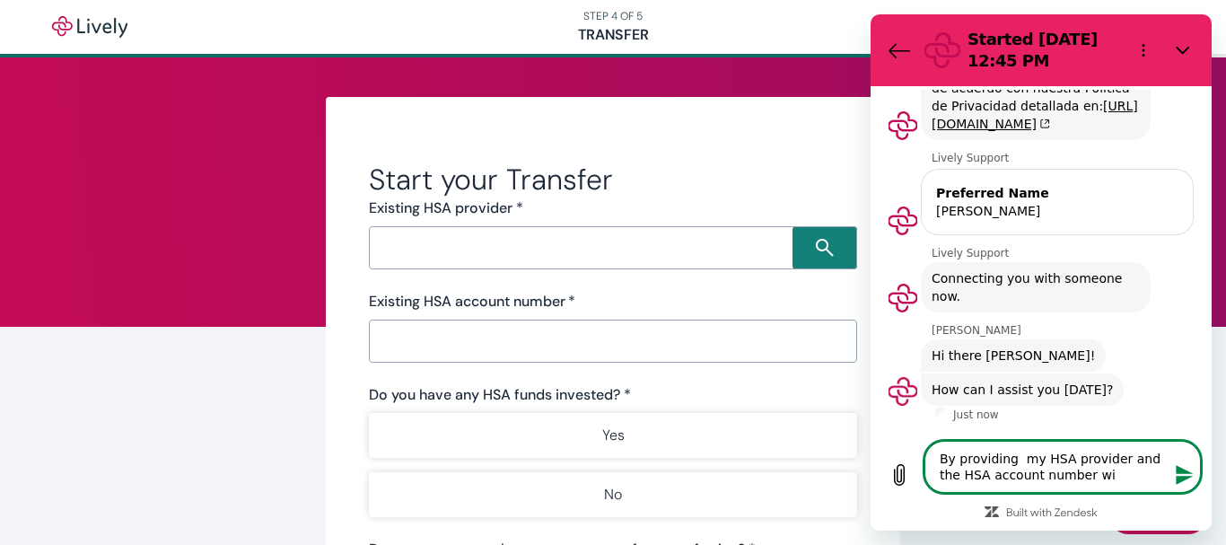
type textarea "By providing my HSA provider and the HSA account number wil"
type textarea "x"
type textarea "By providing my HSA provider and the HSA account number will"
type textarea "x"
type textarea "By providing my HSA provider and the HSA account number will"
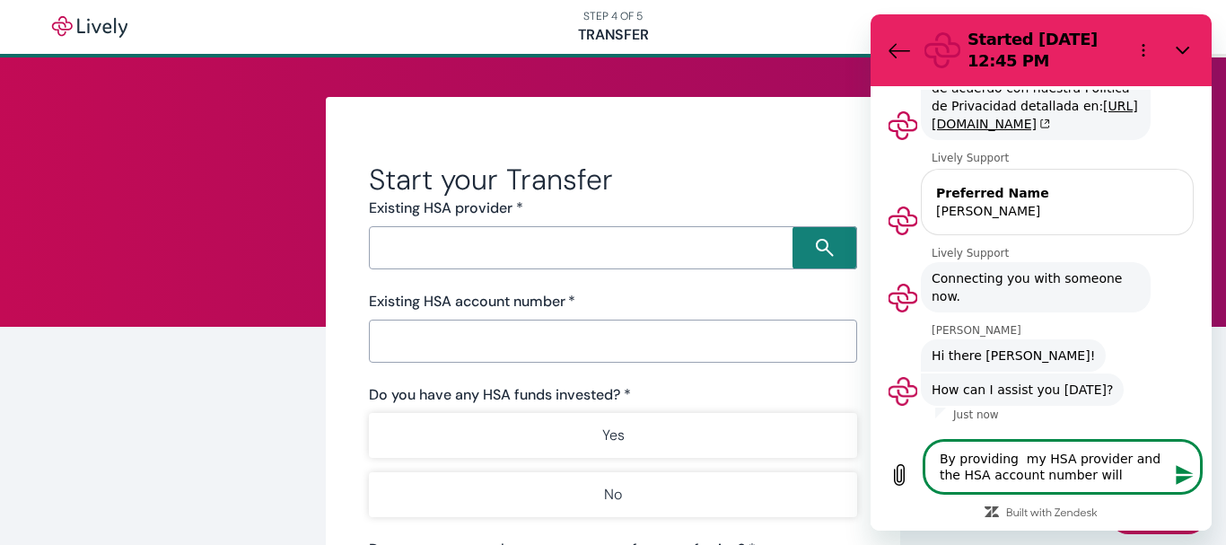
type textarea "x"
type textarea "By providing my HSA provider and the HSA account number will l"
type textarea "x"
type textarea "By providing my HSA provider and the HSA account number will"
type textarea "x"
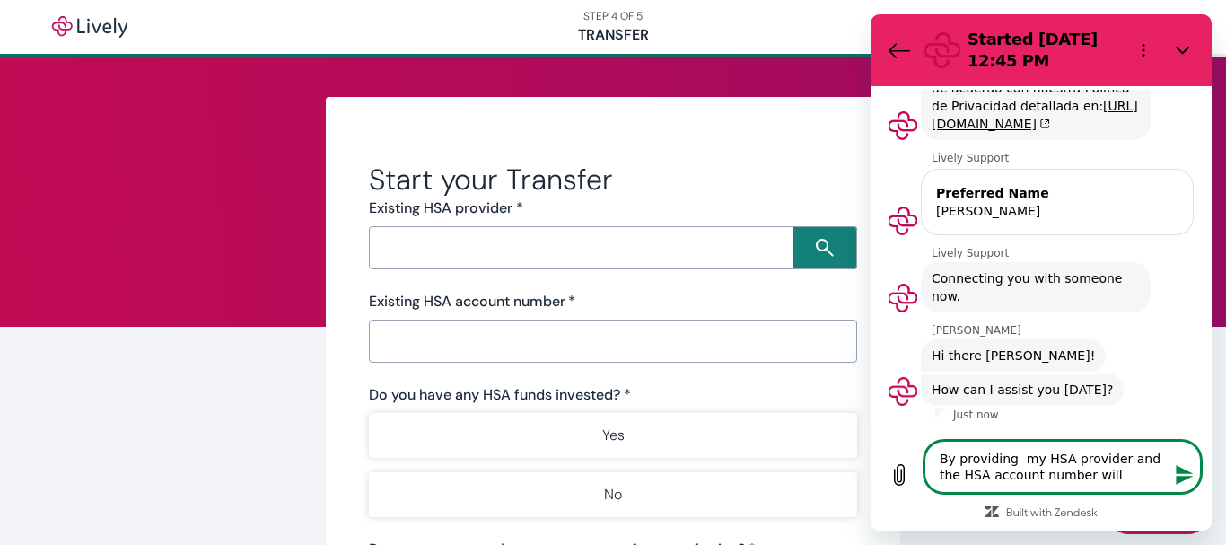
type textarea "By providing my HSA provider and the HSA account number will L"
type textarea "x"
type textarea "By providing my HSA provider and the HSA account number will [PERSON_NAME]"
type textarea "x"
type textarea "By providing my HSA provider and the HSA account number will Liv"
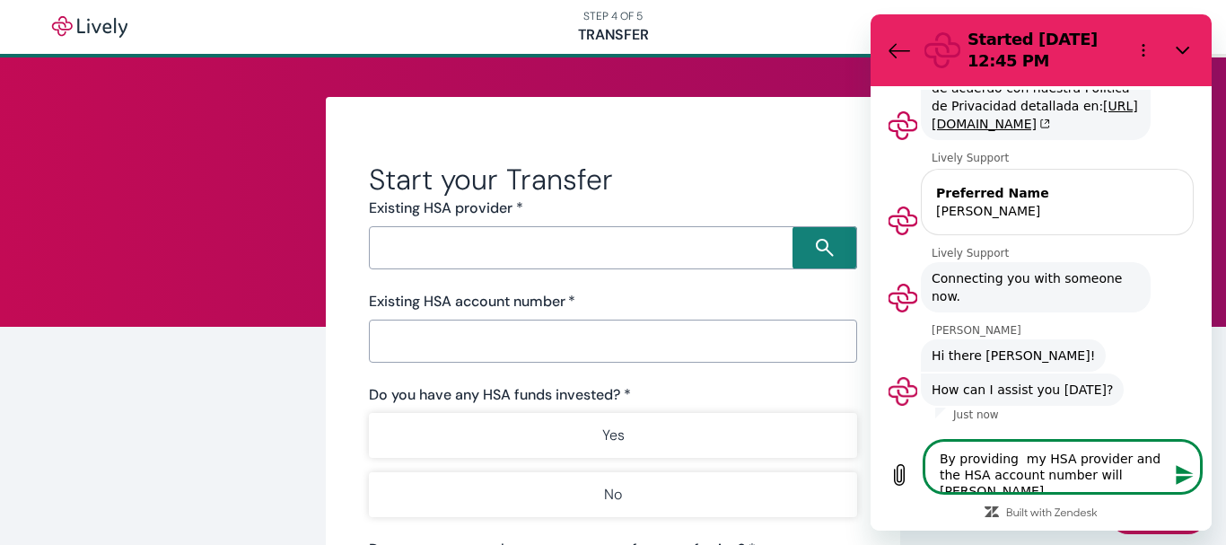
type textarea "x"
type textarea "By providing my HSA provider and the HSA account number will Live"
type textarea "x"
type textarea "By providing my HSA provider and the HSA account number will Livel"
type textarea "x"
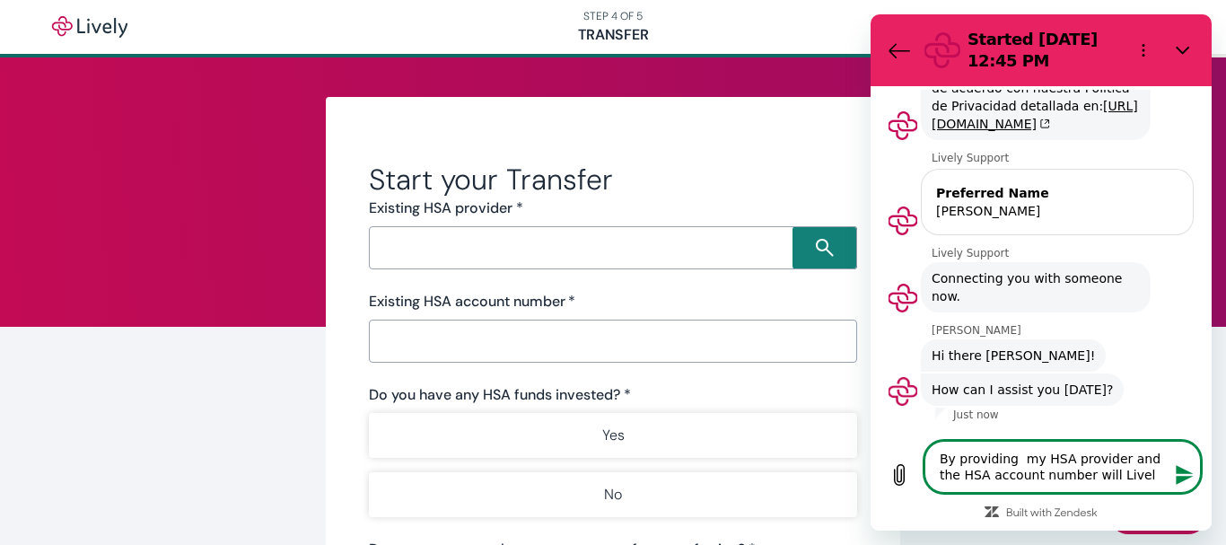
type textarea "By providing my HSA provider and the HSA account number will Lively"
type textarea "x"
type textarea "By providing my HSA provider and the HSA account number will Lively"
type textarea "x"
type textarea "By providing my HSA provider and the HSA account number will Lively g"
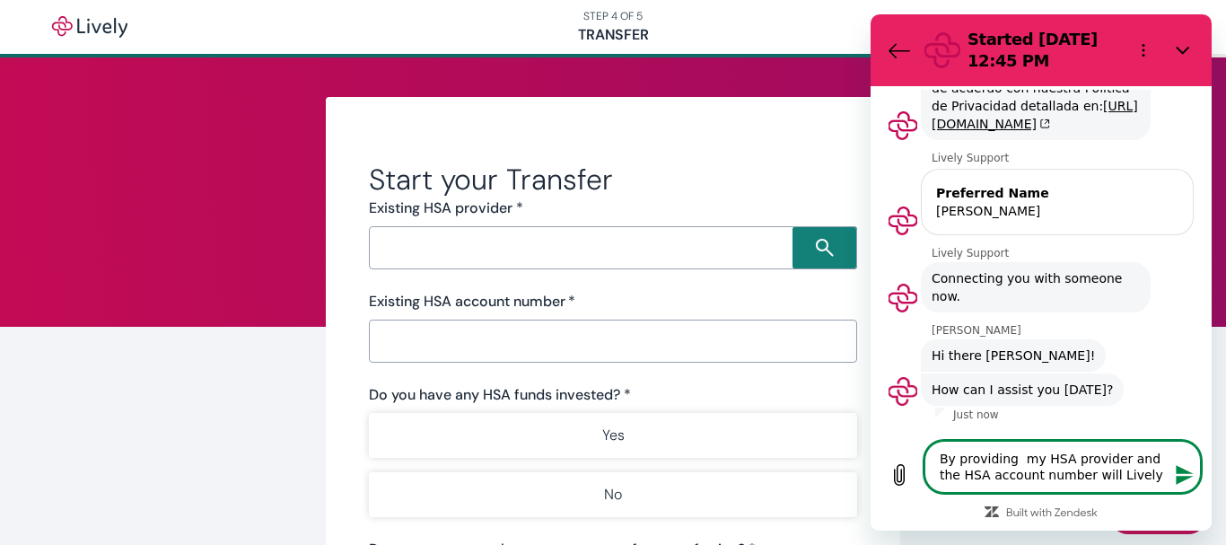
type textarea "x"
type textarea "By providing my HSA provider and the HSA account number will Lively ge"
type textarea "x"
type textarea "By providing my HSA provider and the HSA account number will Lively get"
type textarea "x"
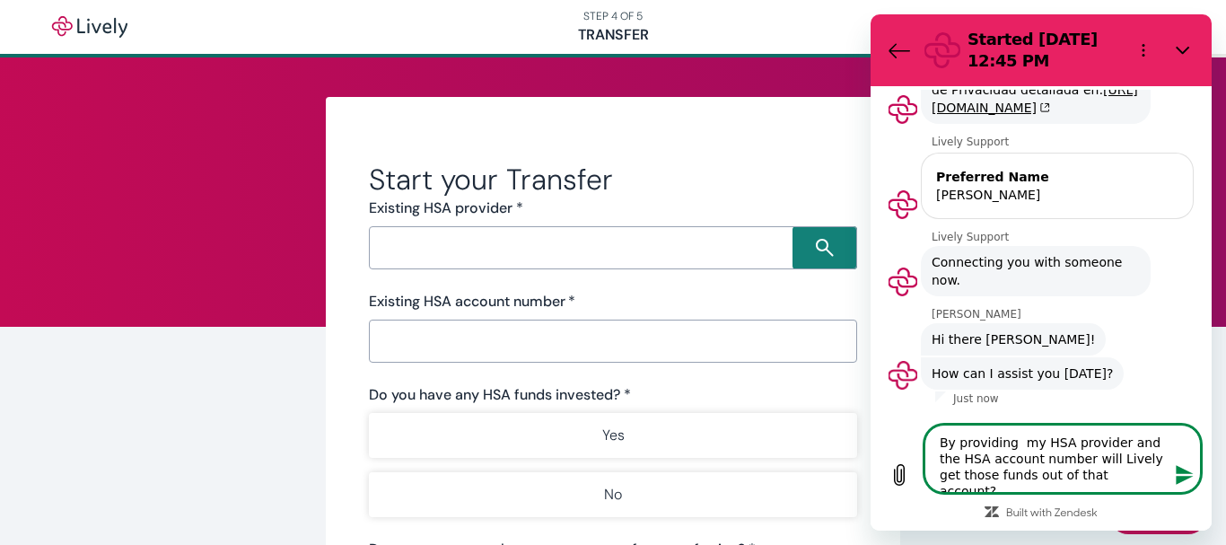
click at [1185, 471] on icon "Send message" at bounding box center [1184, 475] width 17 height 20
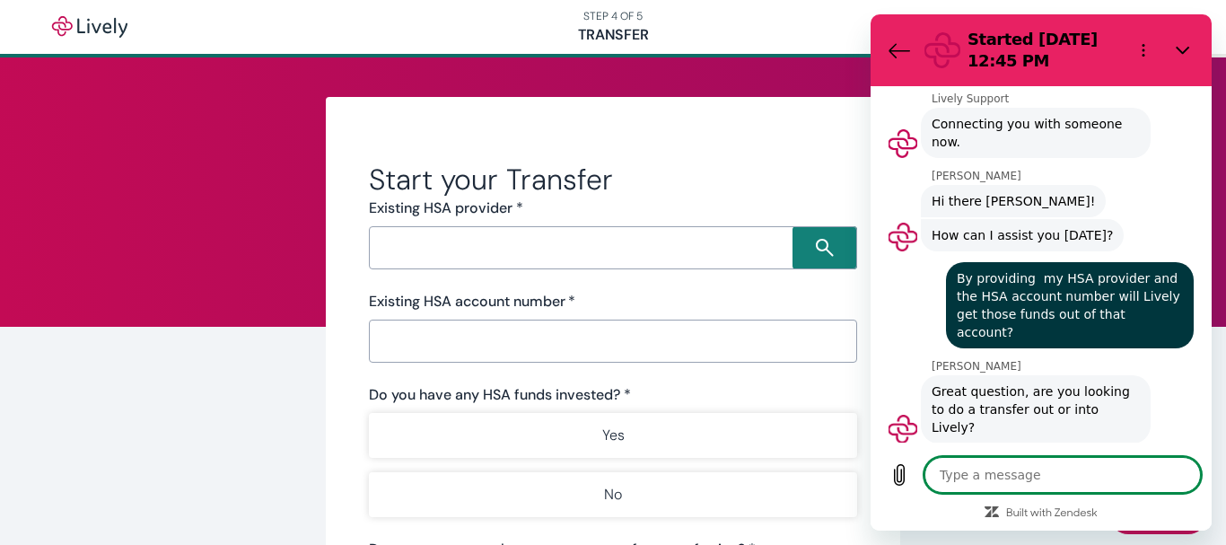
scroll to position [444, 0]
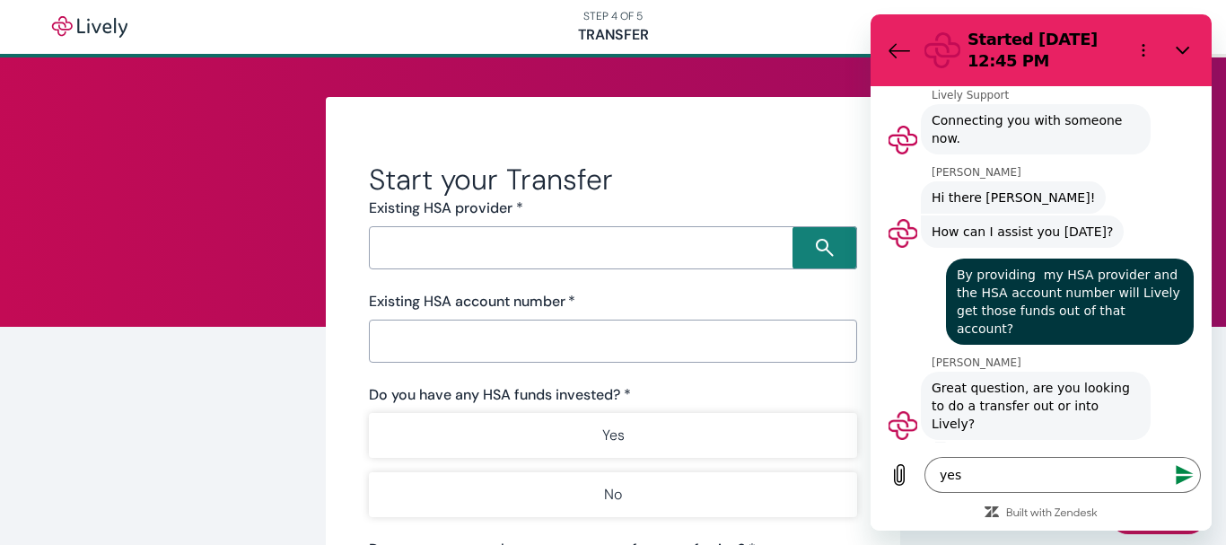
click at [1180, 474] on icon "Send message" at bounding box center [1185, 475] width 22 height 22
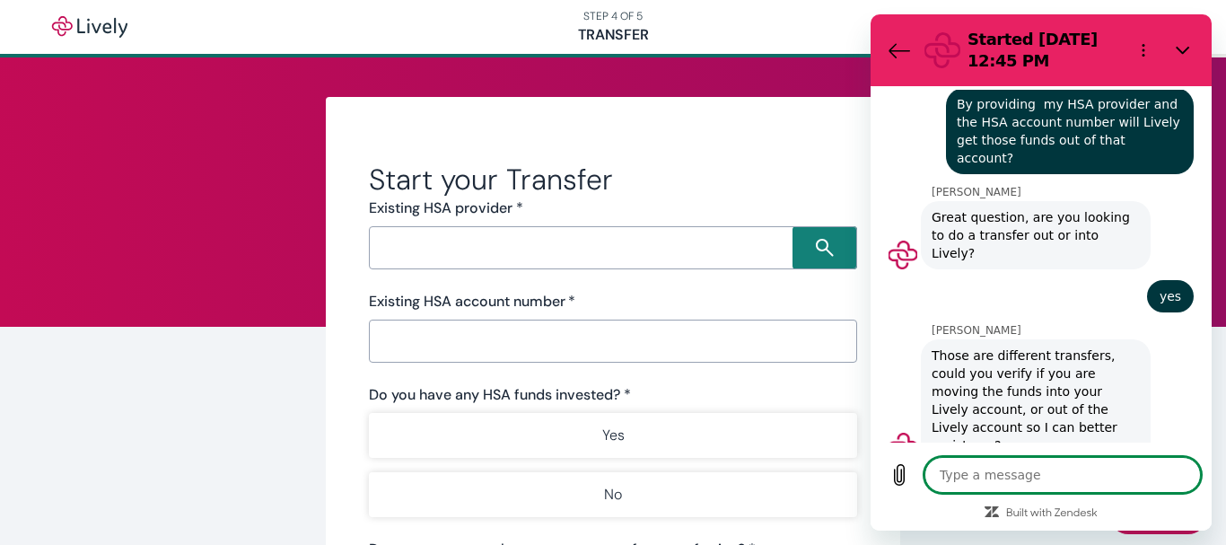
scroll to position [618, 0]
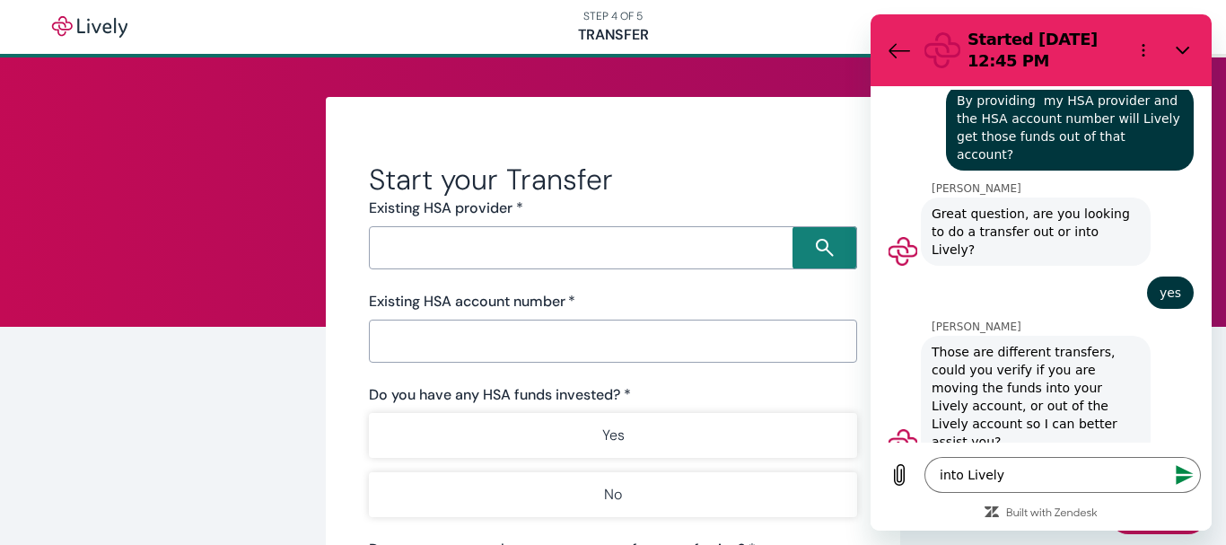
click at [1181, 475] on icon "Send message" at bounding box center [1185, 475] width 22 height 22
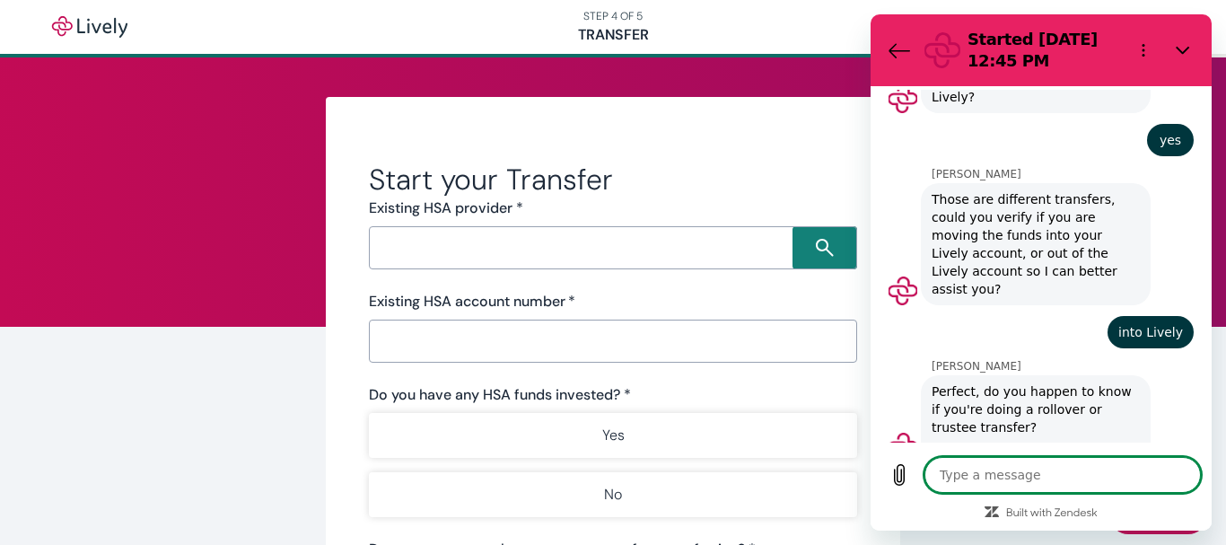
scroll to position [774, 0]
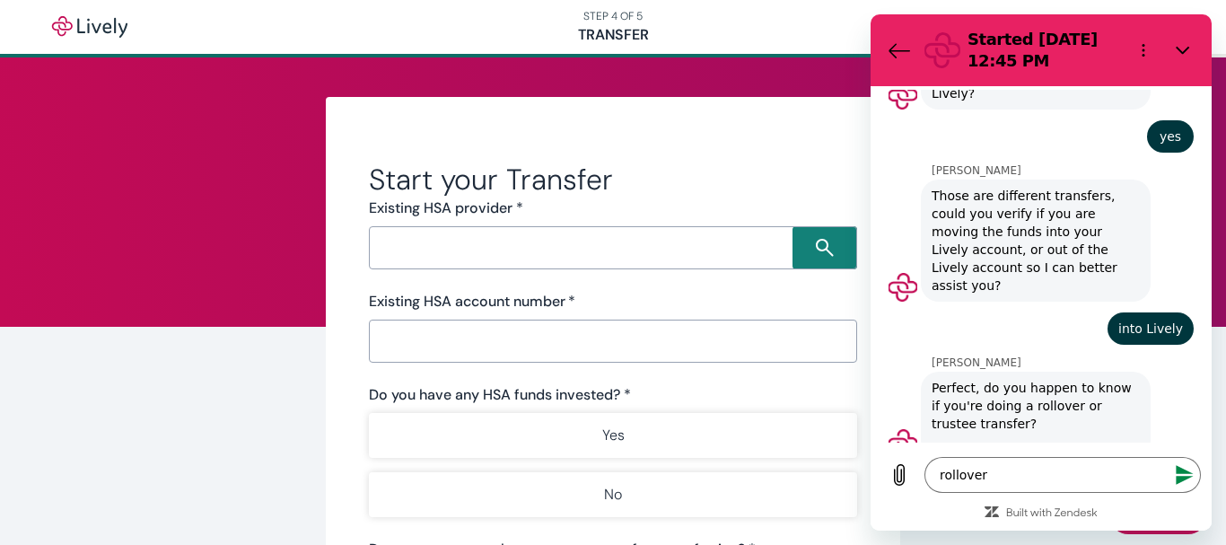
click at [1184, 474] on icon "Send message" at bounding box center [1185, 475] width 22 height 22
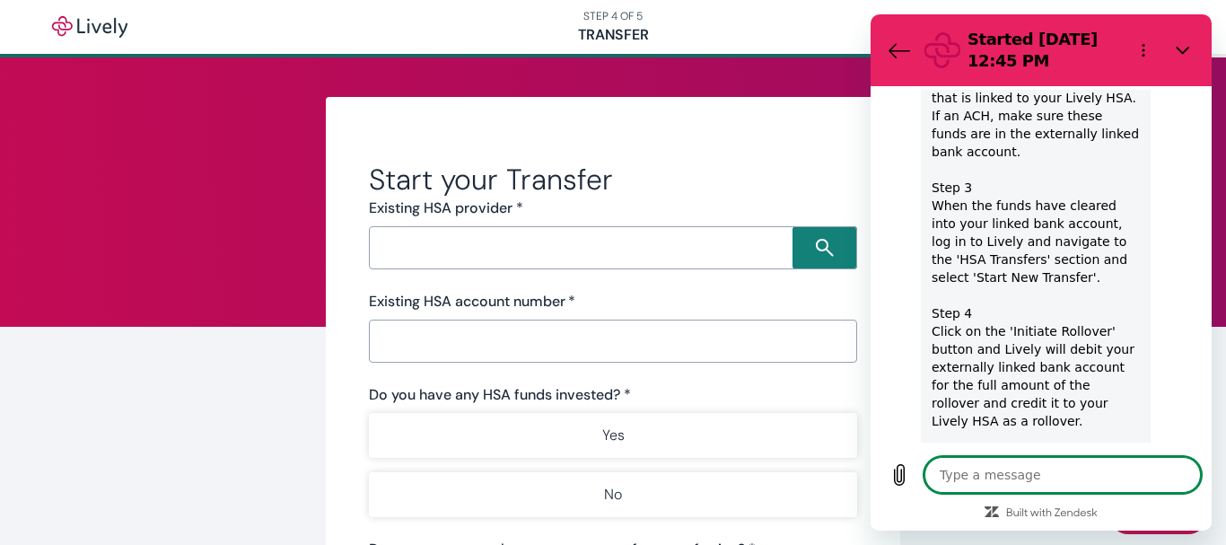
scroll to position [1577, 0]
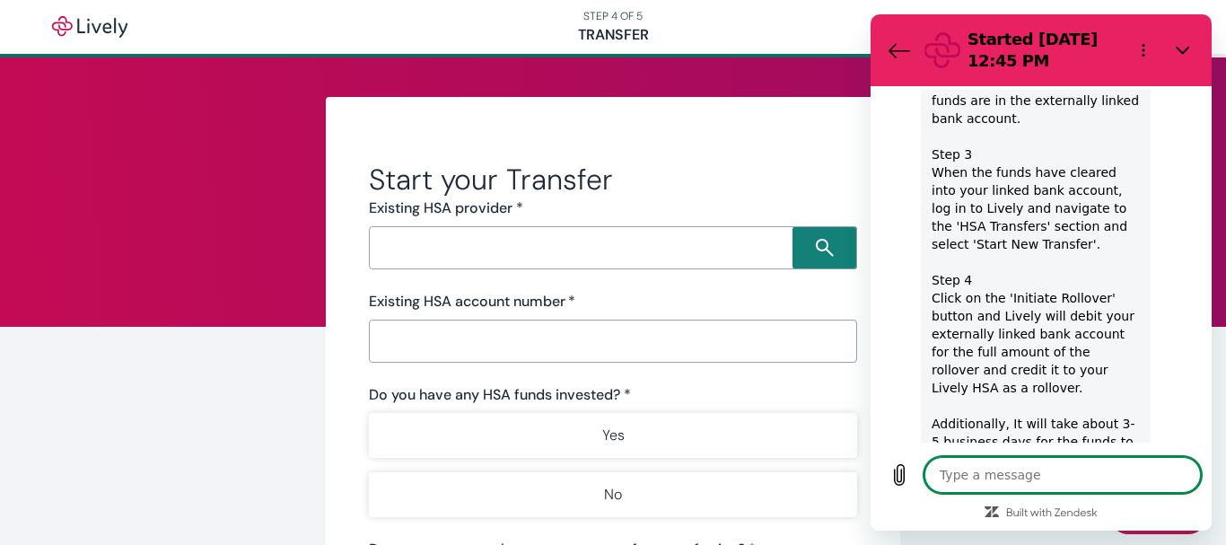
click at [980, 479] on textarea at bounding box center [1063, 475] width 277 height 36
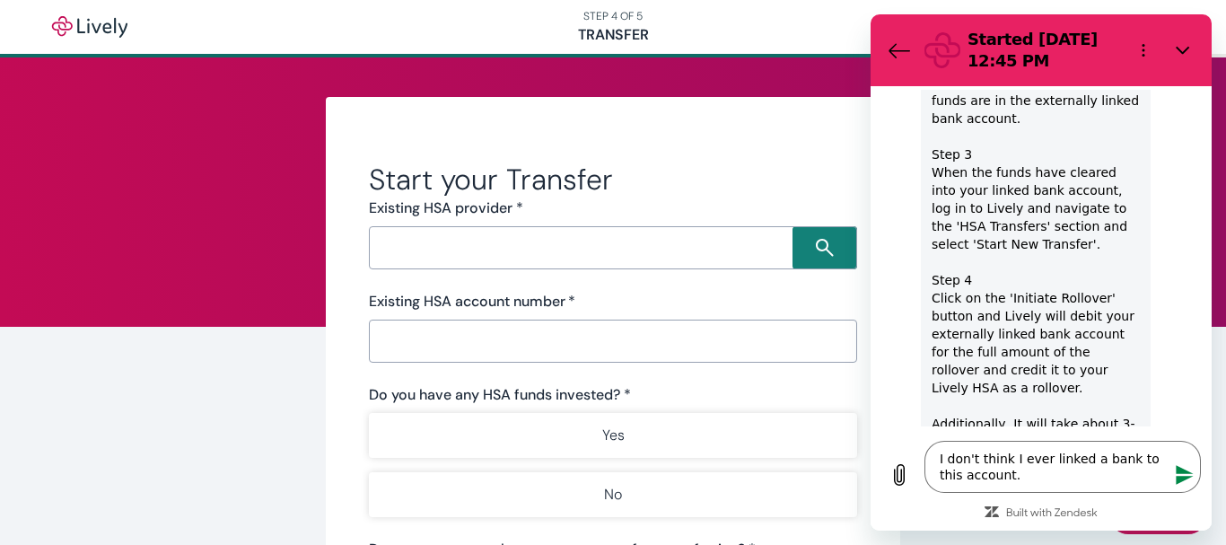
click at [1180, 473] on icon "Send message" at bounding box center [1184, 475] width 17 height 20
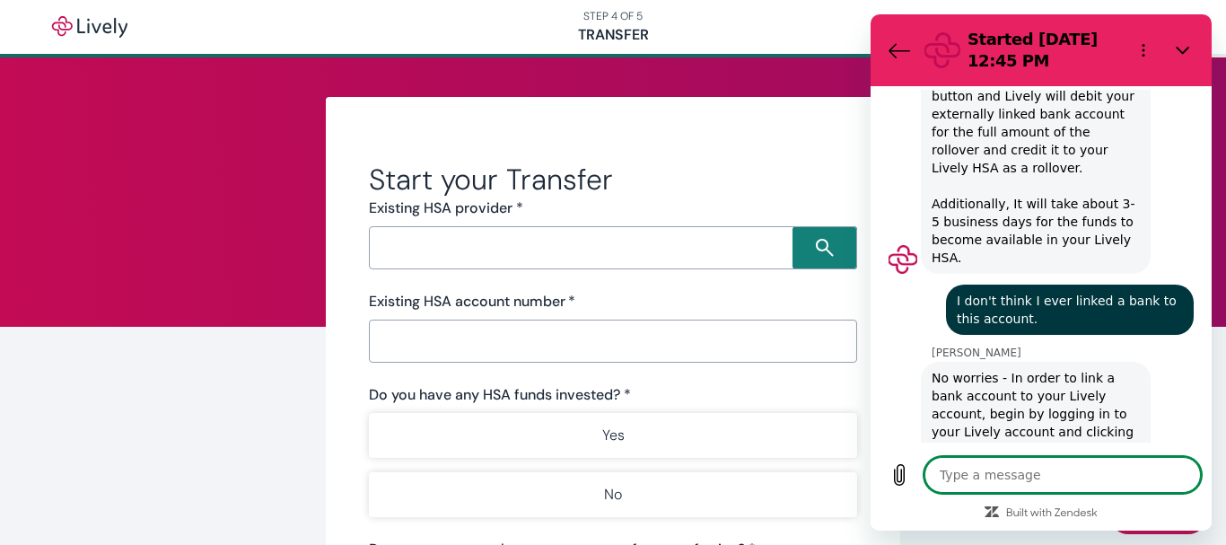
scroll to position [1787, 0]
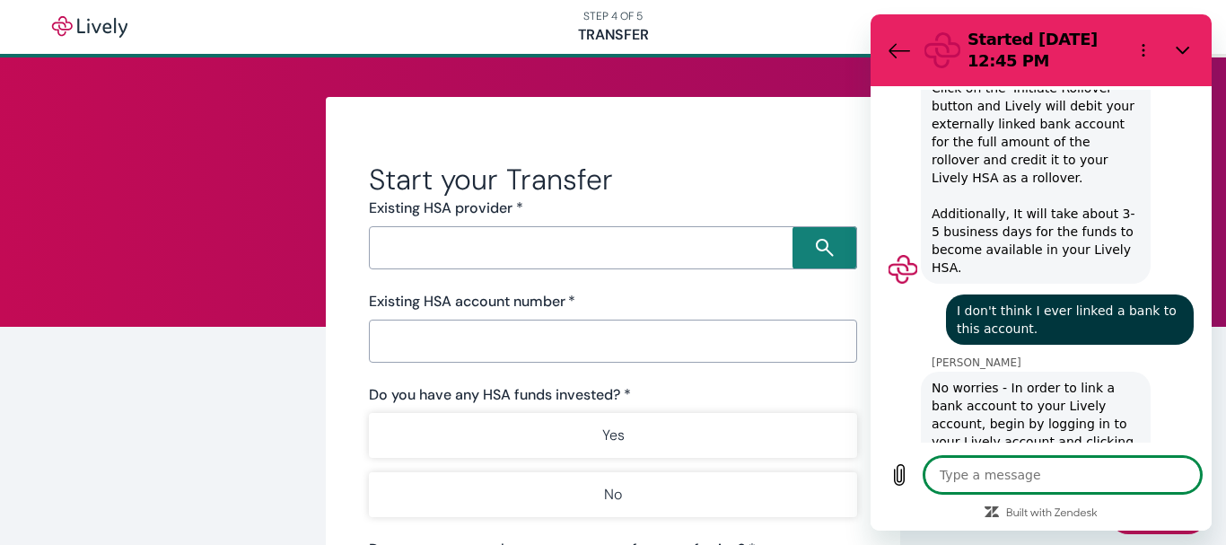
click at [1019, 471] on textarea at bounding box center [1063, 475] width 277 height 36
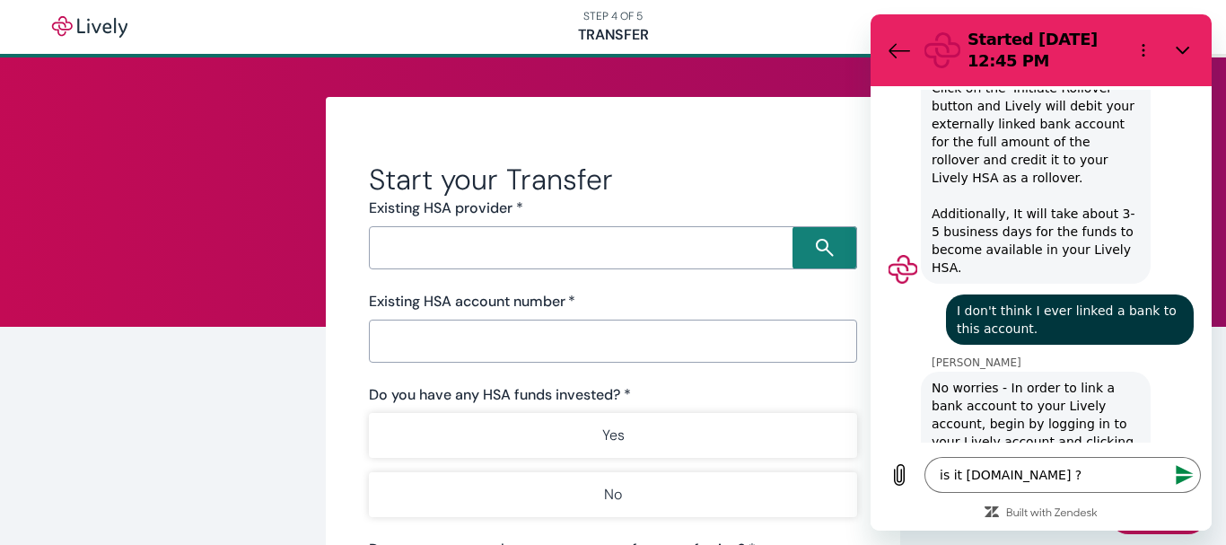
click at [1182, 473] on icon "Send message" at bounding box center [1184, 475] width 17 height 20
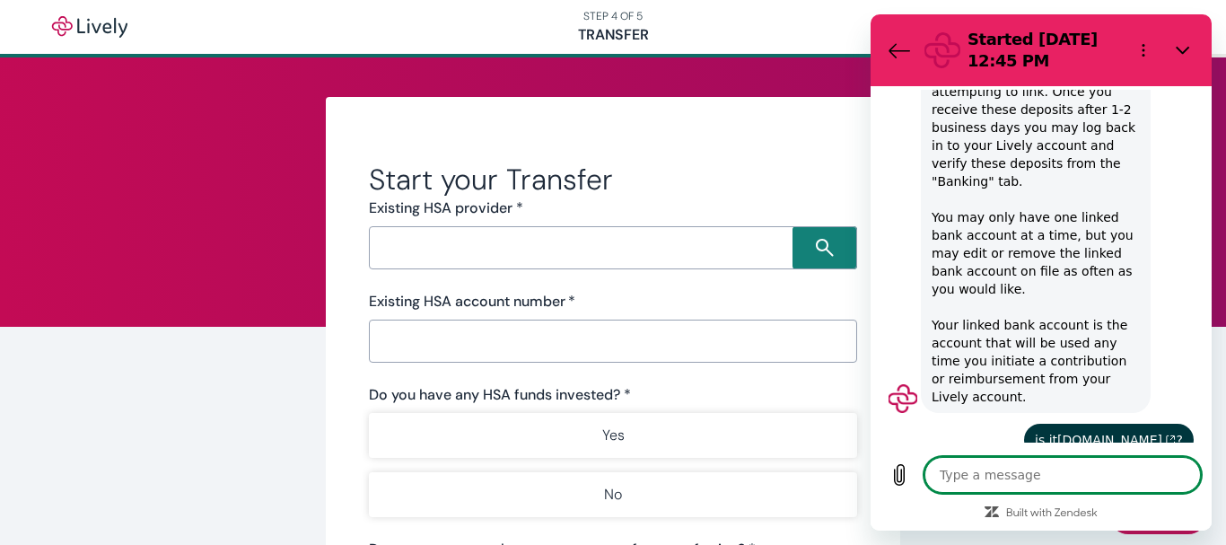
scroll to position [2625, 0]
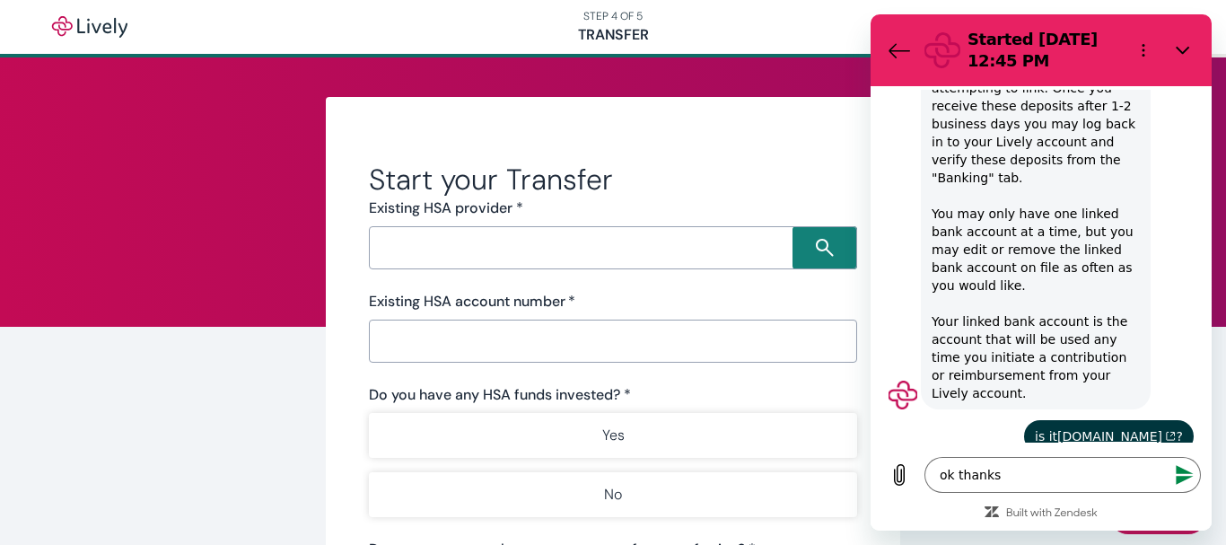
click at [1182, 469] on icon "Send message" at bounding box center [1184, 475] width 17 height 20
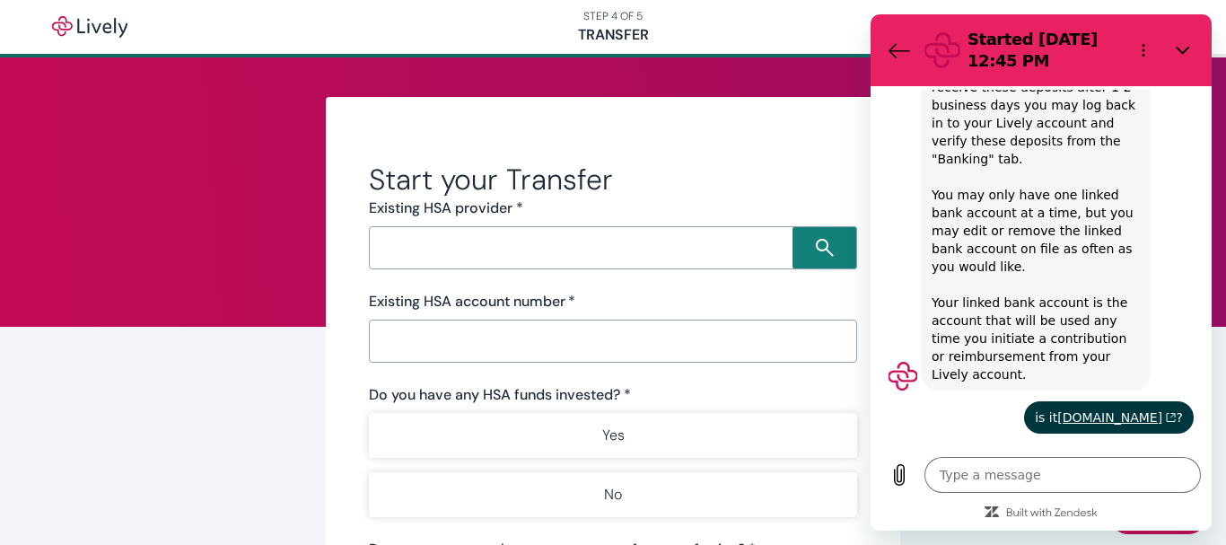
scroll to position [2764, 0]
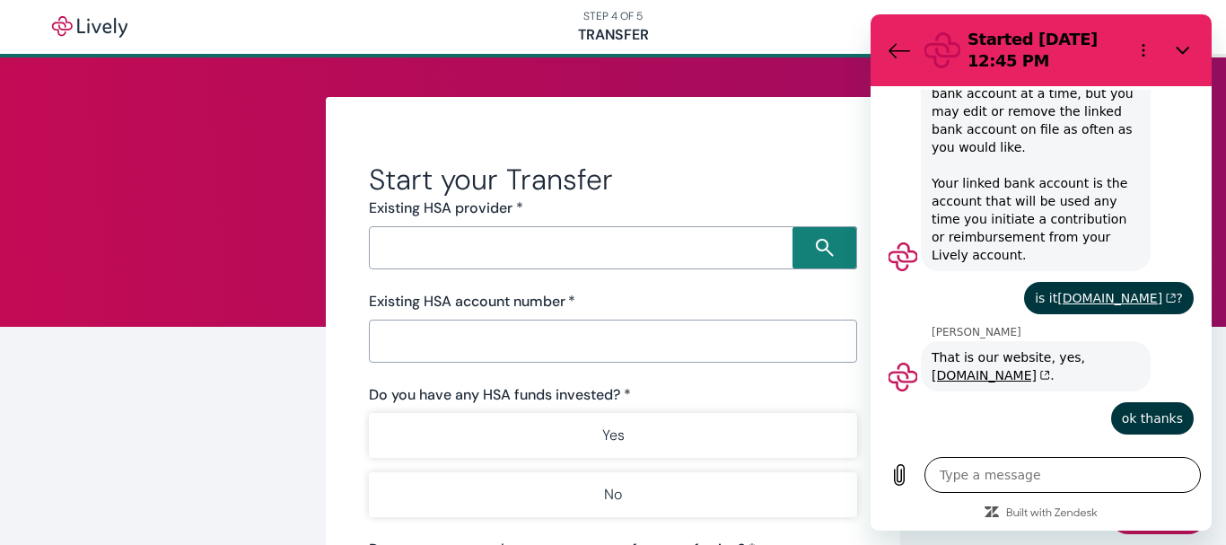
click at [1005, 470] on textarea at bounding box center [1063, 475] width 277 height 36
click at [1182, 471] on icon "Send message" at bounding box center [1184, 475] width 17 height 20
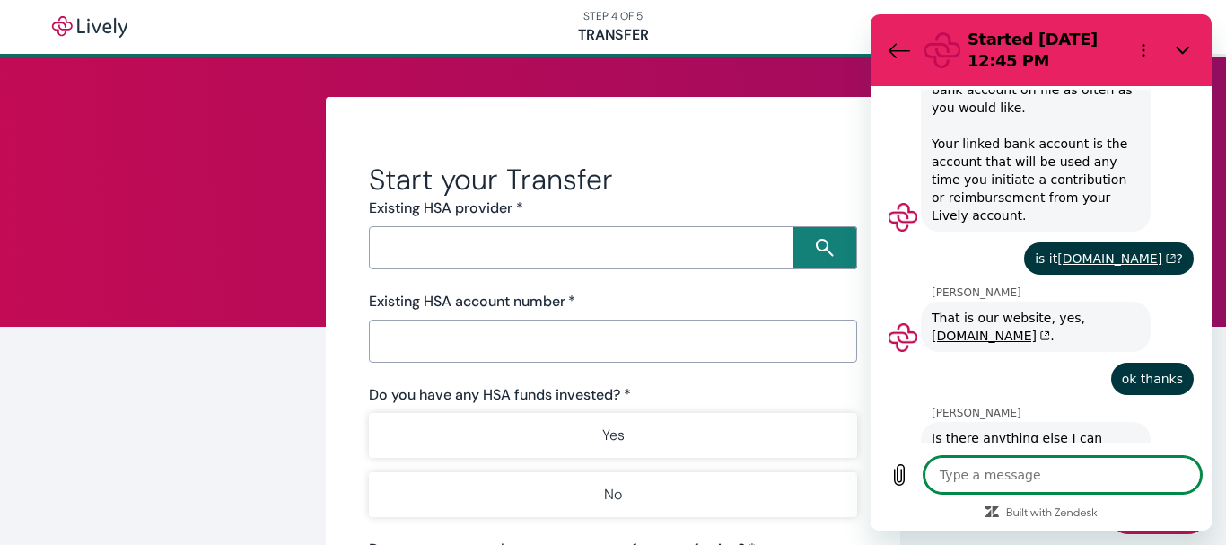
scroll to position [2807, 0]
